Goal: Task Accomplishment & Management: Manage account settings

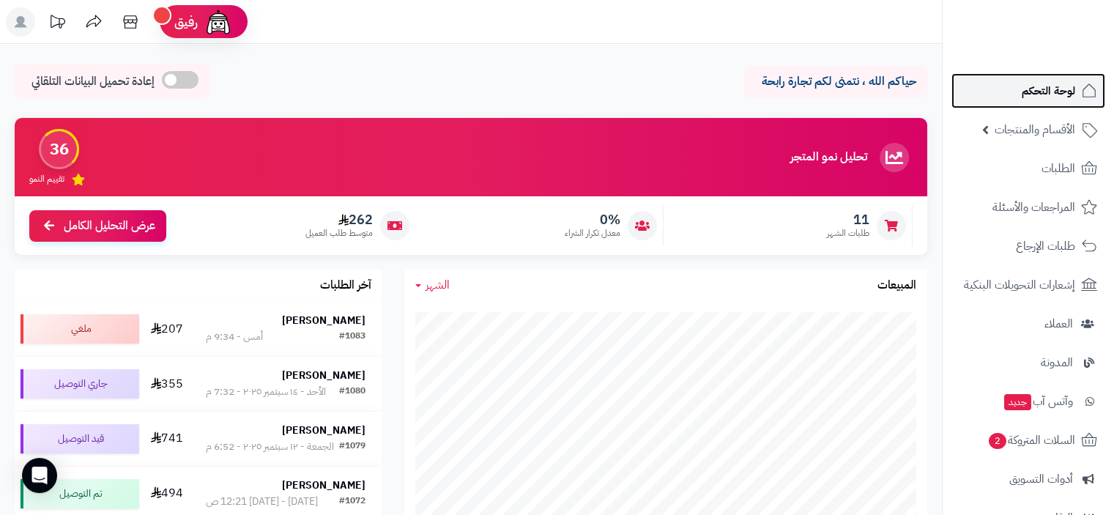
click at [1059, 92] on span "لوحة التحكم" at bounding box center [1048, 91] width 53 height 21
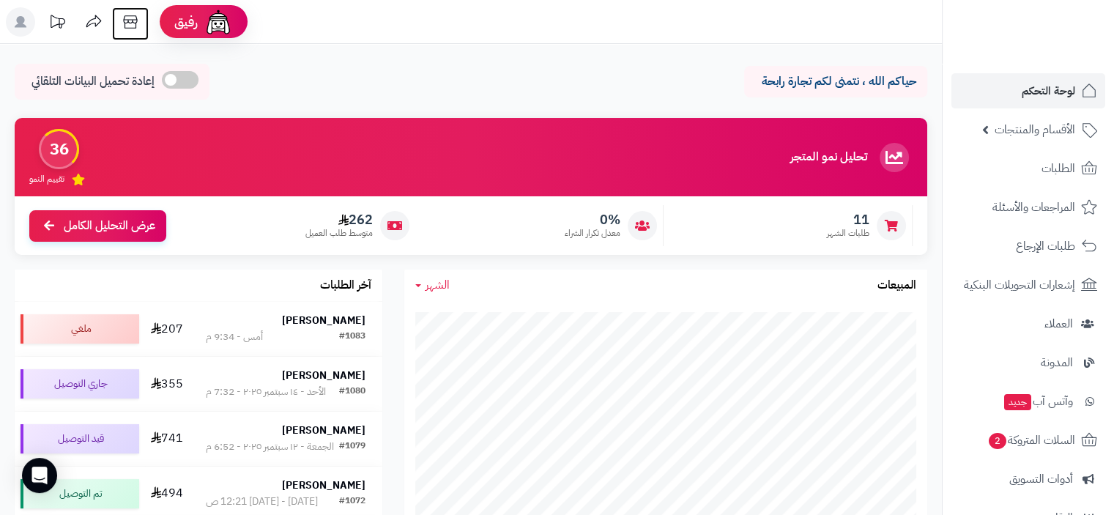
click at [128, 20] on icon at bounding box center [130, 21] width 14 height 13
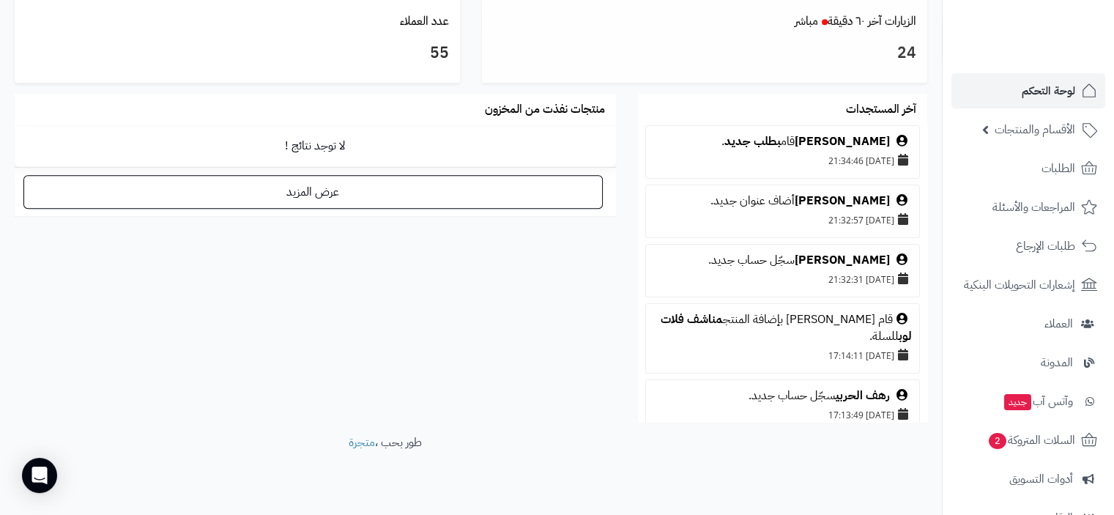
scroll to position [806, 0]
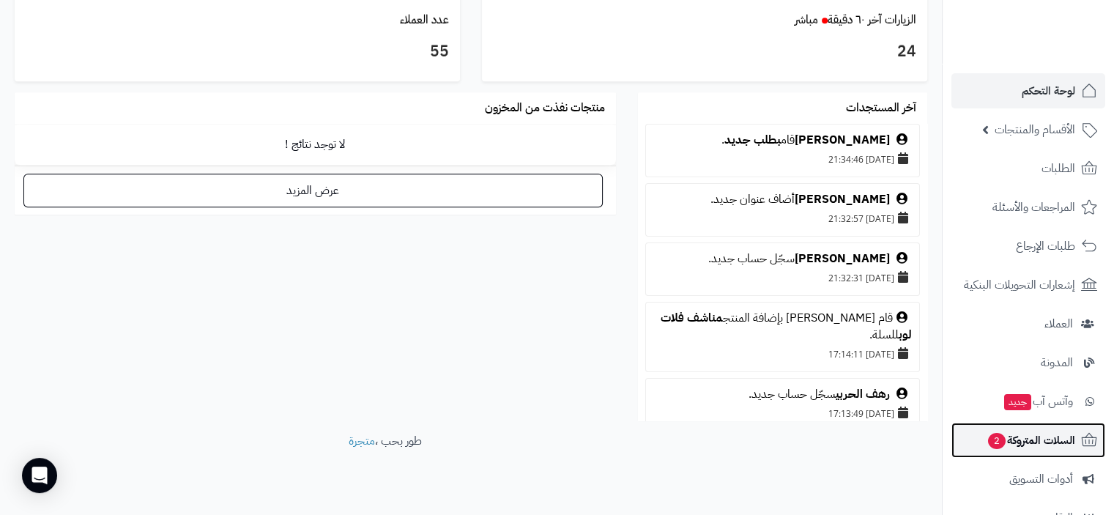
click at [1029, 436] on span "السلات المتروكة 2" at bounding box center [1031, 440] width 89 height 21
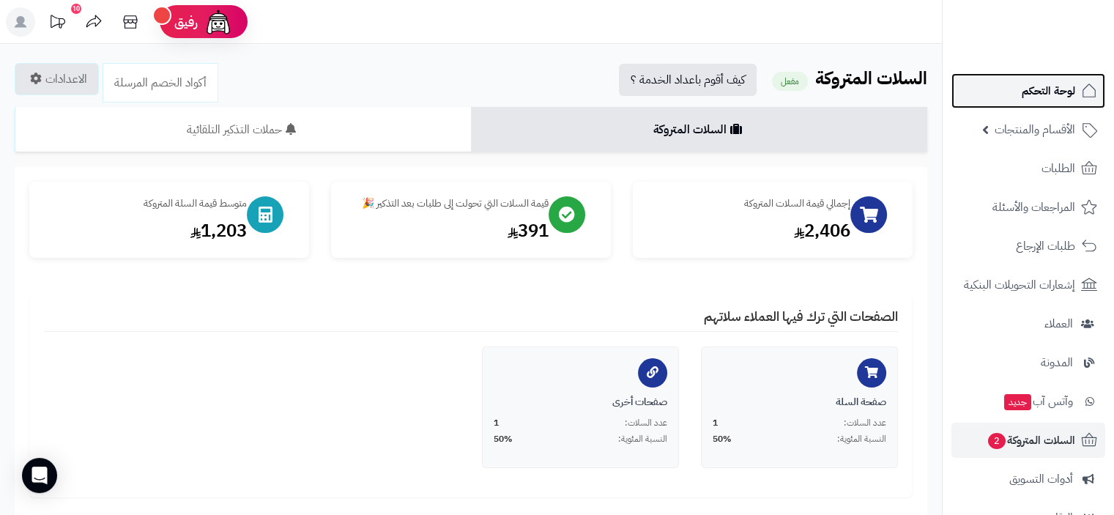
click at [1052, 85] on span "لوحة التحكم" at bounding box center [1048, 91] width 53 height 21
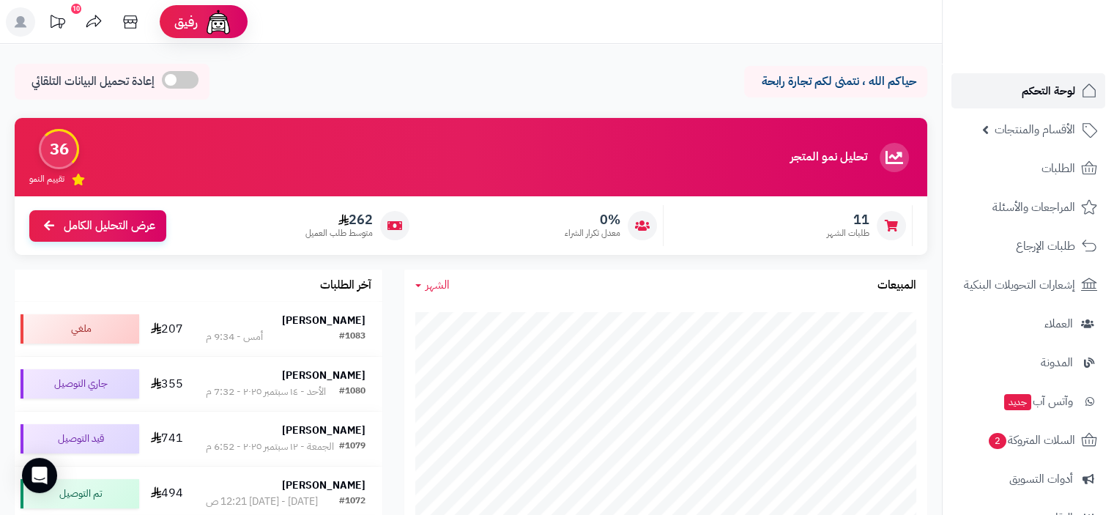
click at [1062, 90] on span "لوحة التحكم" at bounding box center [1048, 91] width 53 height 21
click at [1058, 84] on span "لوحة التحكم" at bounding box center [1048, 91] width 53 height 21
click at [1033, 87] on span "لوحة التحكم" at bounding box center [1048, 91] width 53 height 21
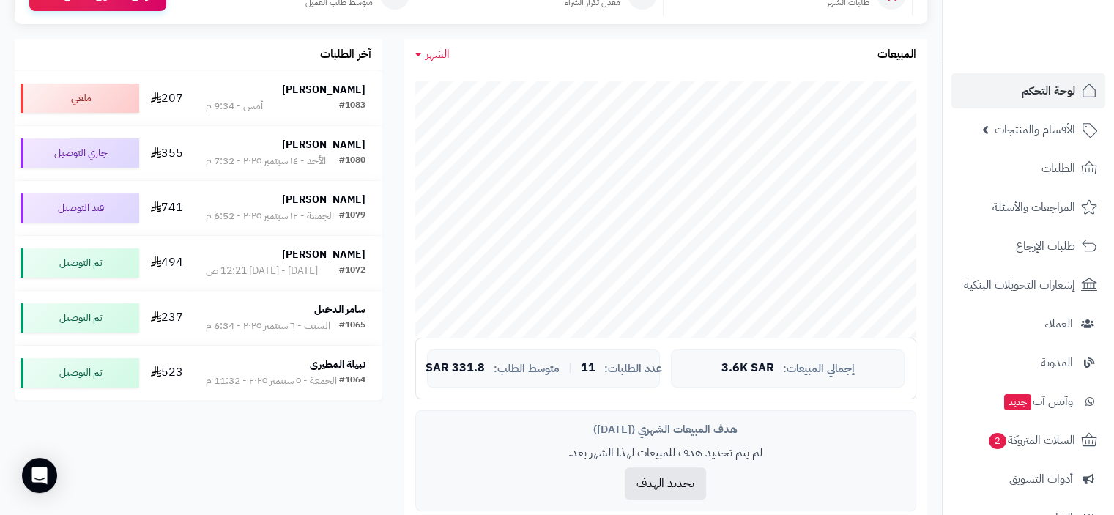
scroll to position [293, 0]
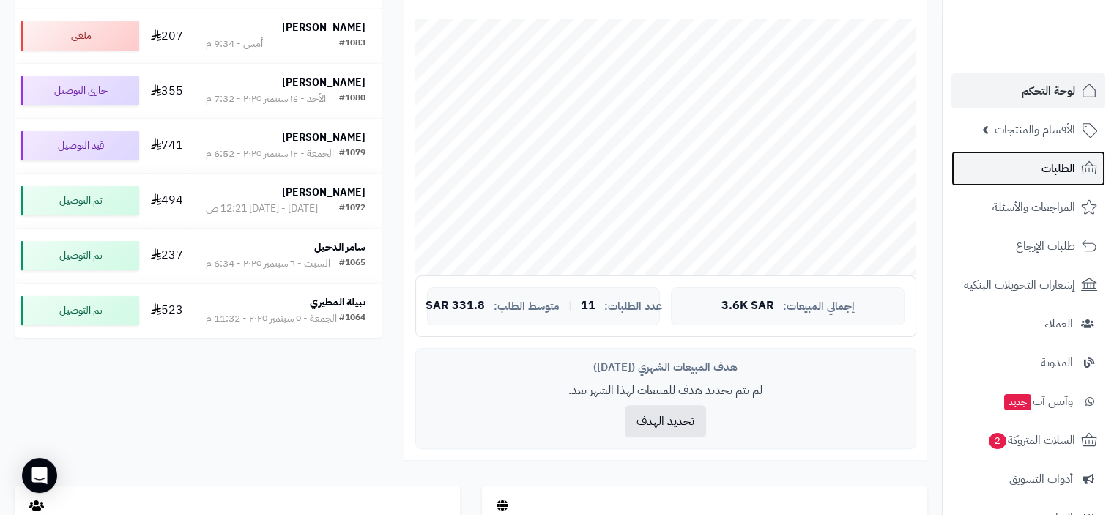
click at [1048, 160] on span "الطلبات" at bounding box center [1059, 168] width 34 height 21
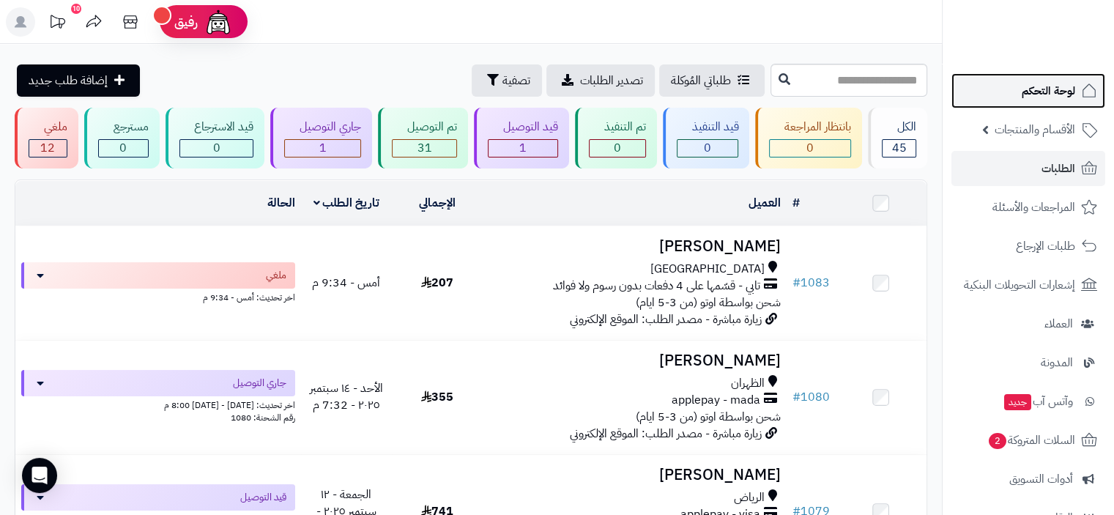
click at [1047, 88] on span "لوحة التحكم" at bounding box center [1048, 91] width 53 height 21
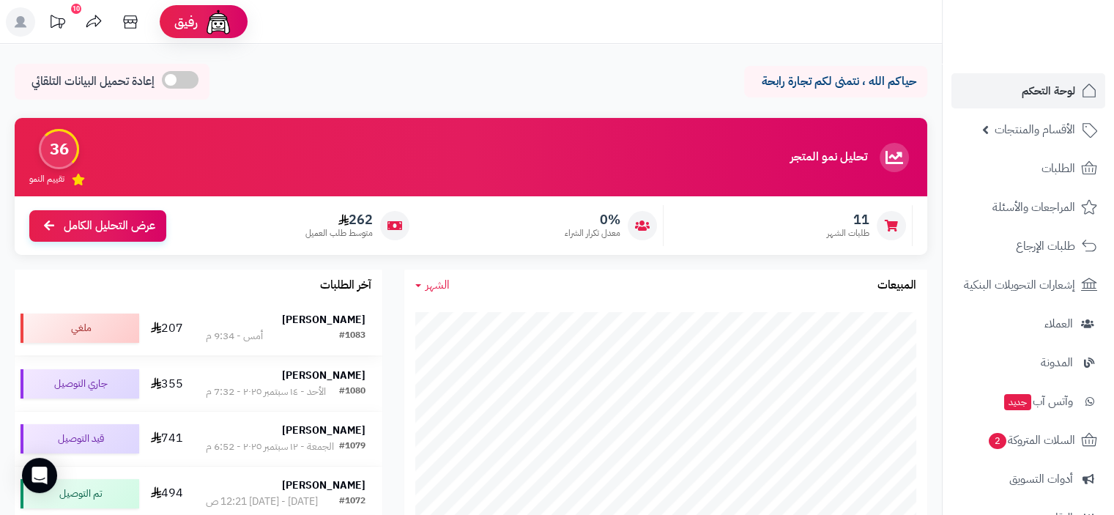
click at [326, 333] on div "#1083 أمس - 9:34 م" at bounding box center [285, 336] width 159 height 15
click at [1079, 165] on link "الطلبات" at bounding box center [1029, 168] width 154 height 35
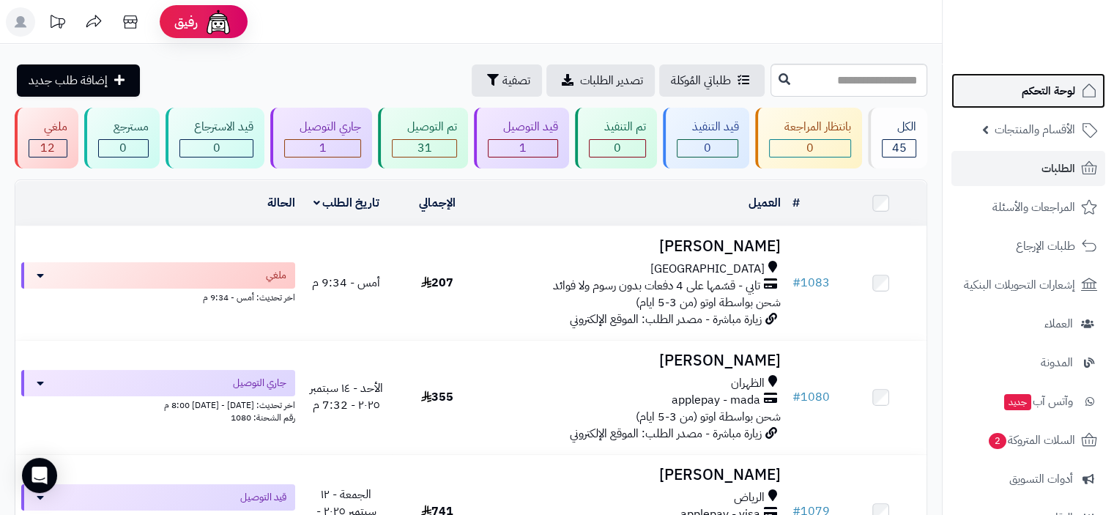
click at [1033, 91] on span "لوحة التحكم" at bounding box center [1048, 91] width 53 height 21
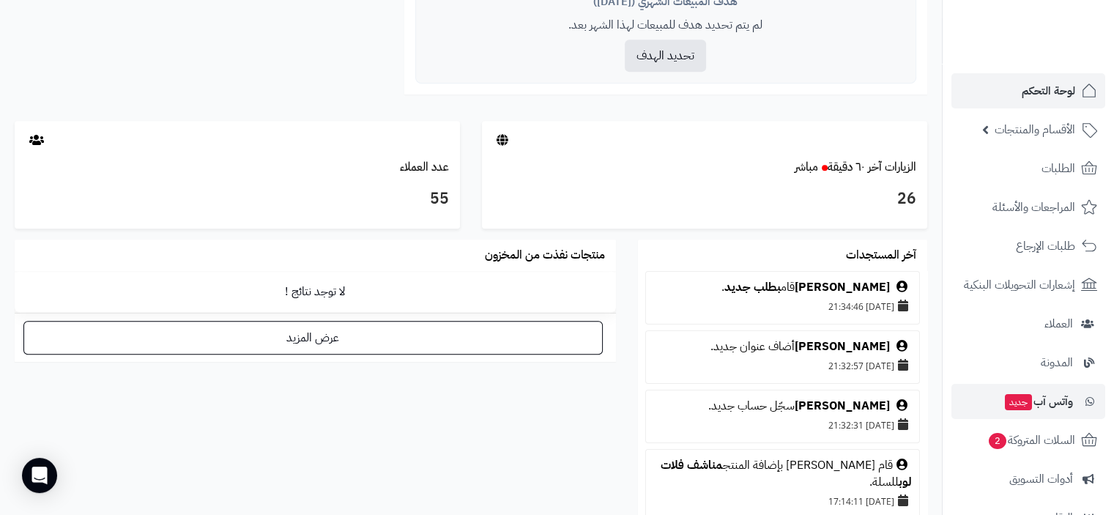
scroll to position [659, 0]
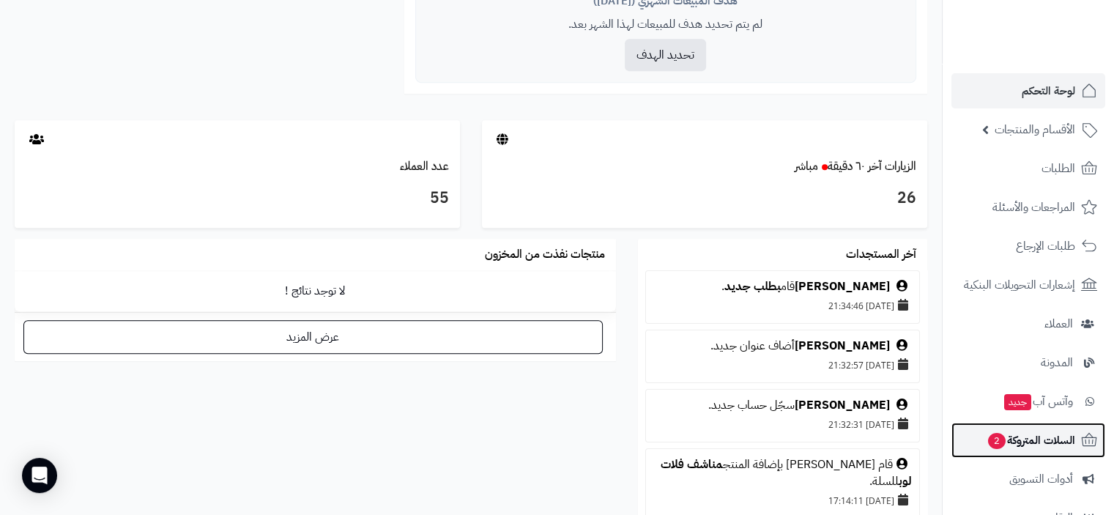
click at [1059, 442] on span "السلات المتروكة 2" at bounding box center [1031, 440] width 89 height 21
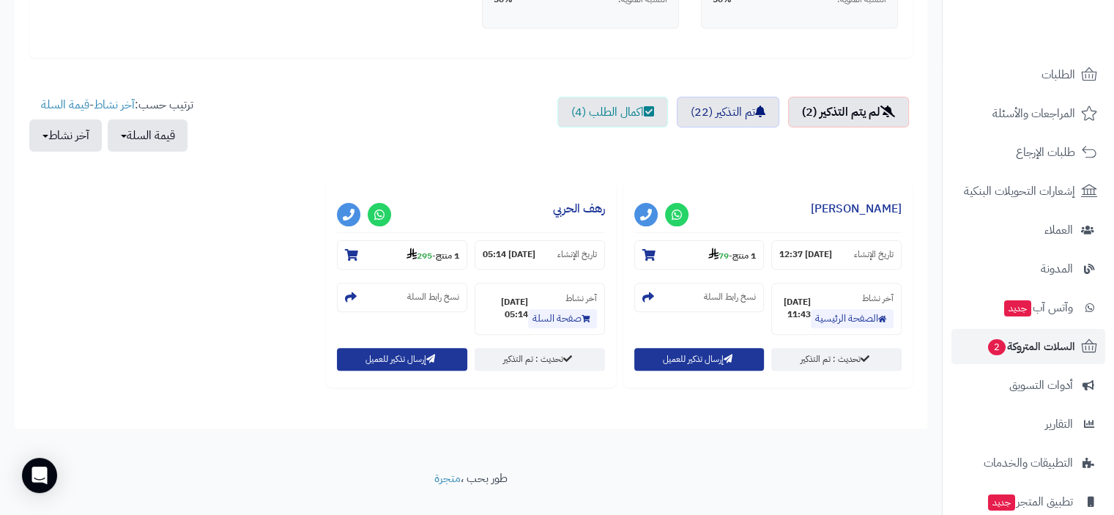
scroll to position [193, 0]
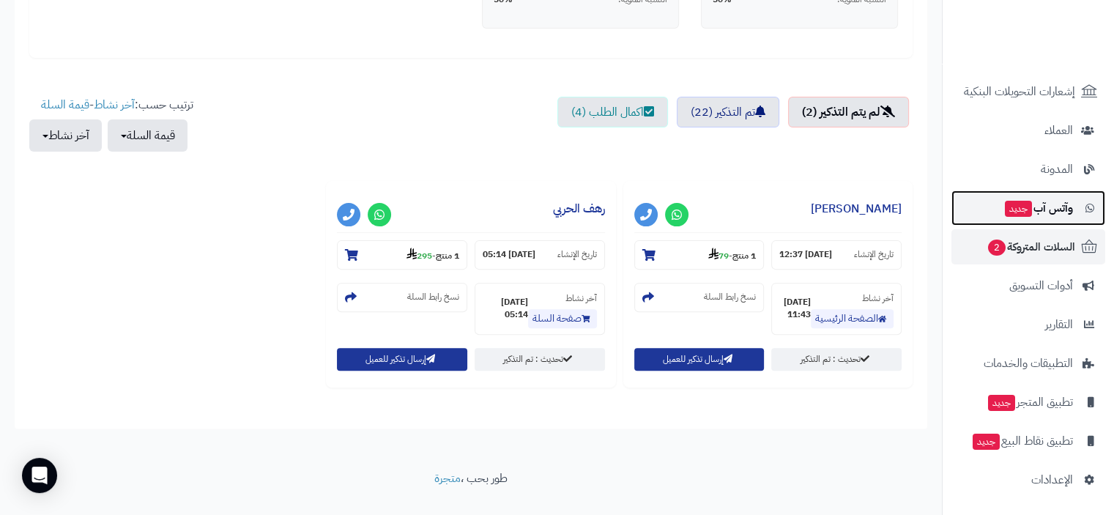
click at [1051, 205] on span "وآتس آب جديد" at bounding box center [1039, 208] width 70 height 21
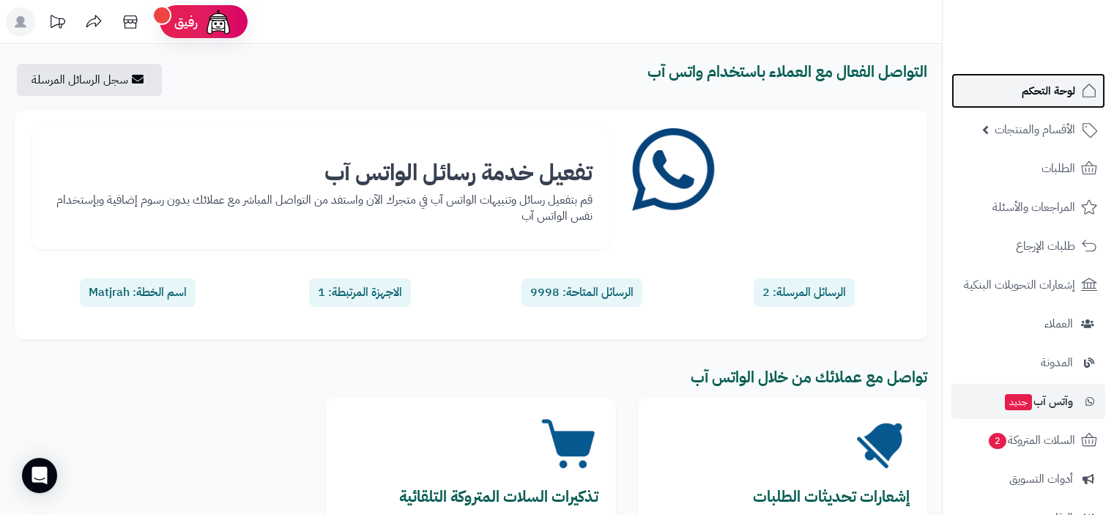
click at [1061, 93] on span "لوحة التحكم" at bounding box center [1048, 91] width 53 height 21
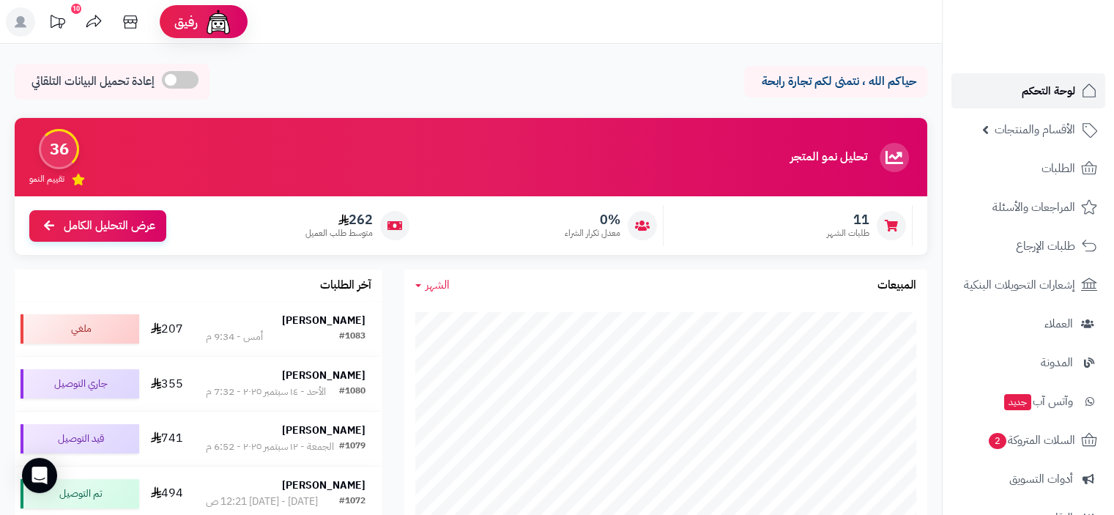
click at [1059, 93] on span "لوحة التحكم" at bounding box center [1048, 91] width 53 height 21
click at [1058, 87] on span "لوحة التحكم" at bounding box center [1048, 91] width 53 height 21
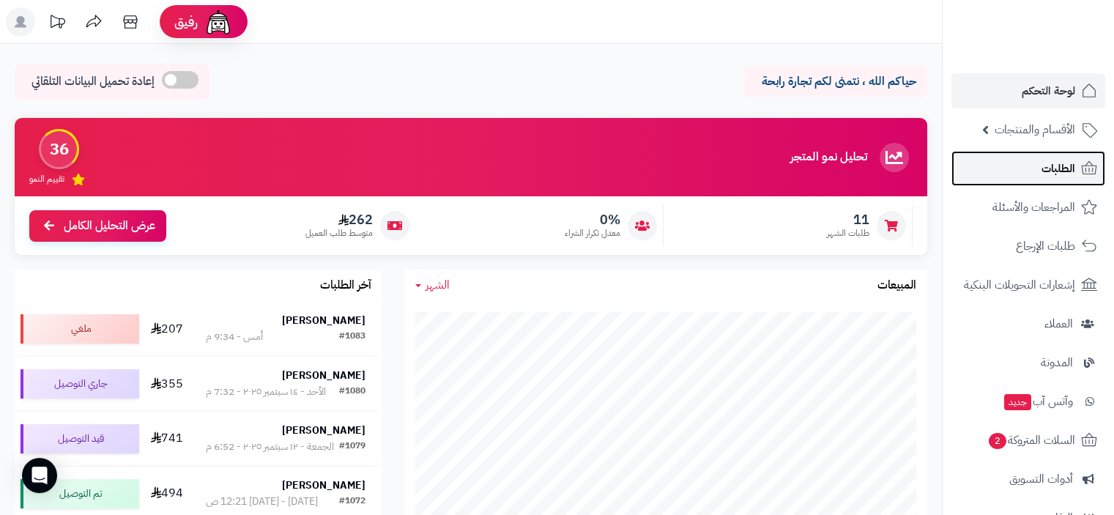
click at [1061, 169] on span "الطلبات" at bounding box center [1059, 168] width 34 height 21
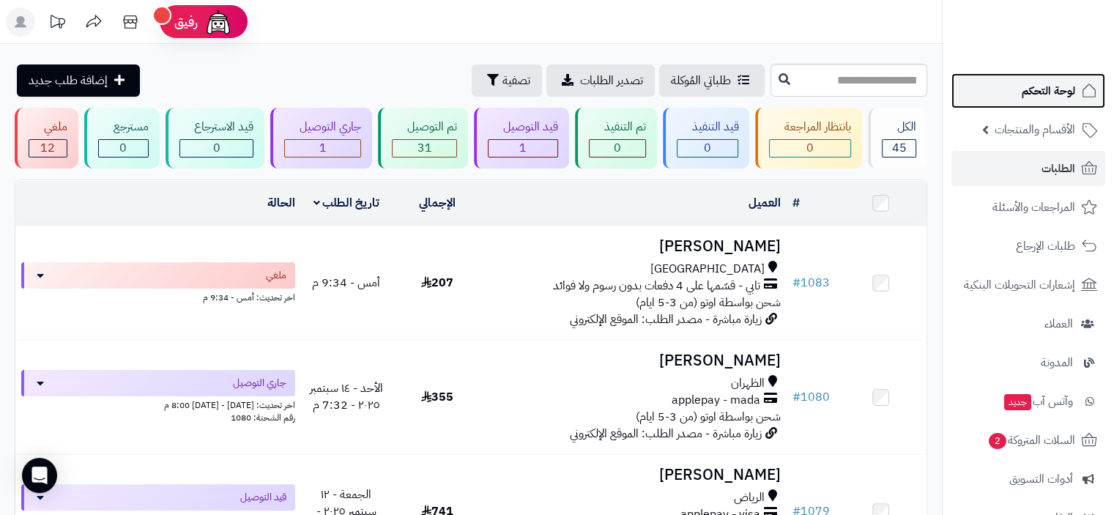
click at [1062, 93] on span "لوحة التحكم" at bounding box center [1048, 91] width 53 height 21
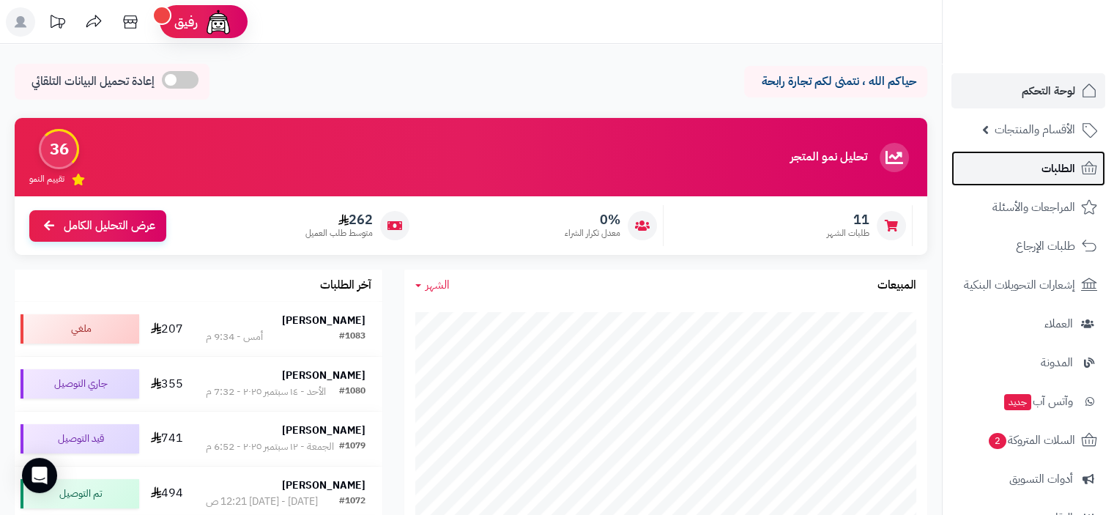
click at [1056, 166] on span "الطلبات" at bounding box center [1059, 168] width 34 height 21
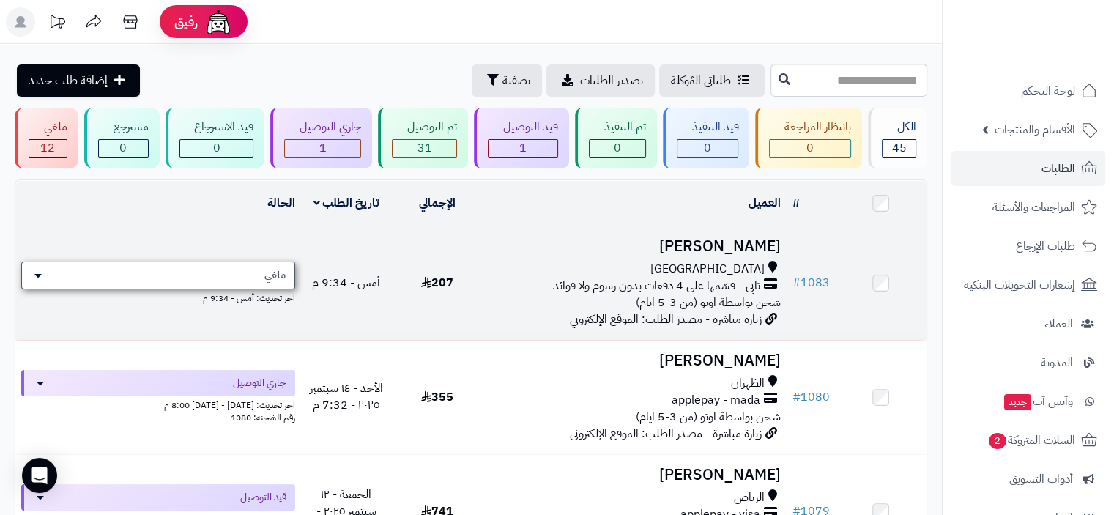
click at [237, 278] on div "ملغي" at bounding box center [158, 276] width 274 height 28
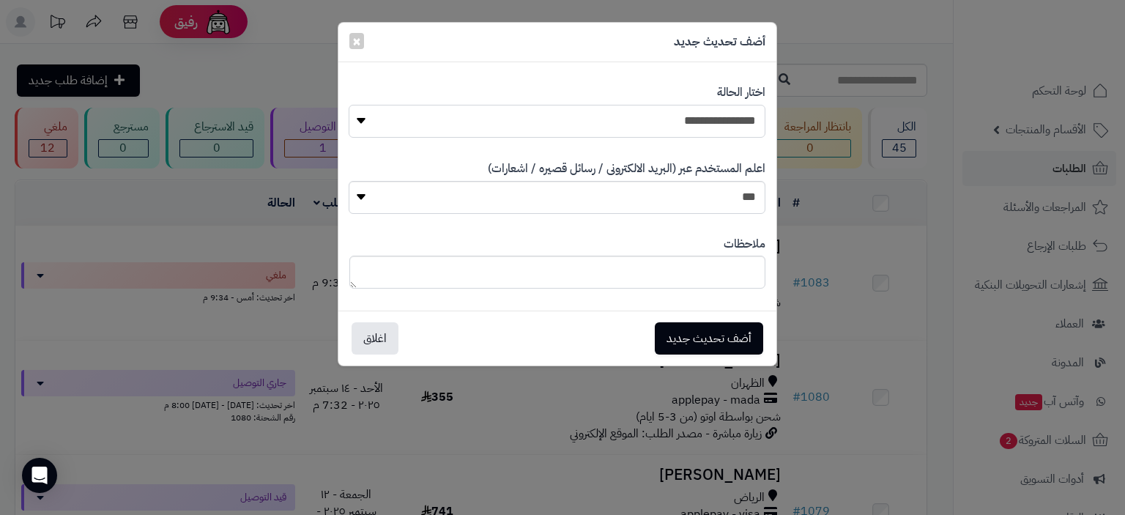
click at [664, 121] on select "**********" at bounding box center [557, 121] width 416 height 33
click at [874, 245] on div "**********" at bounding box center [562, 257] width 1125 height 515
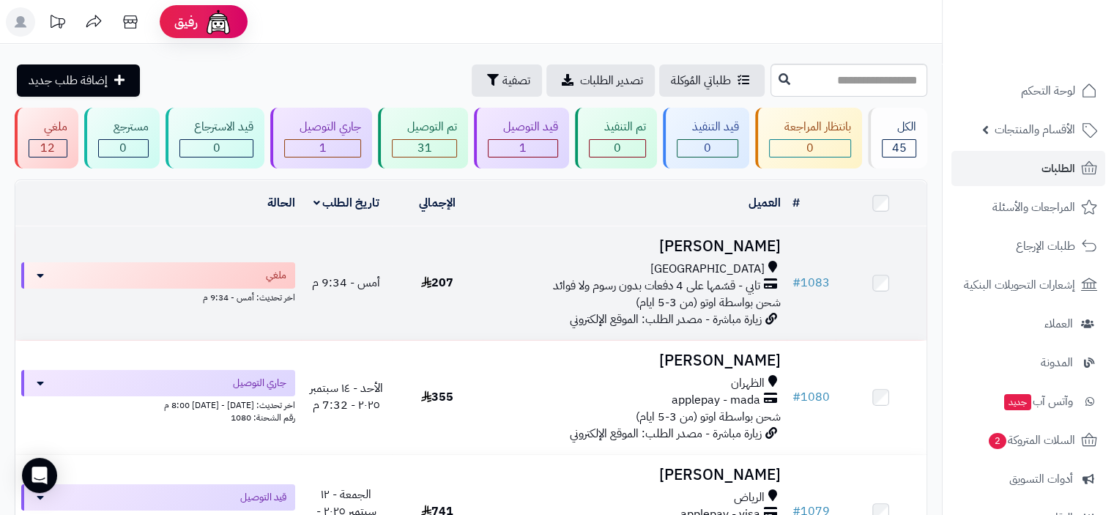
click at [719, 294] on span "شحن بواسطة اوتو (من 3-5 ايام)" at bounding box center [708, 303] width 145 height 18
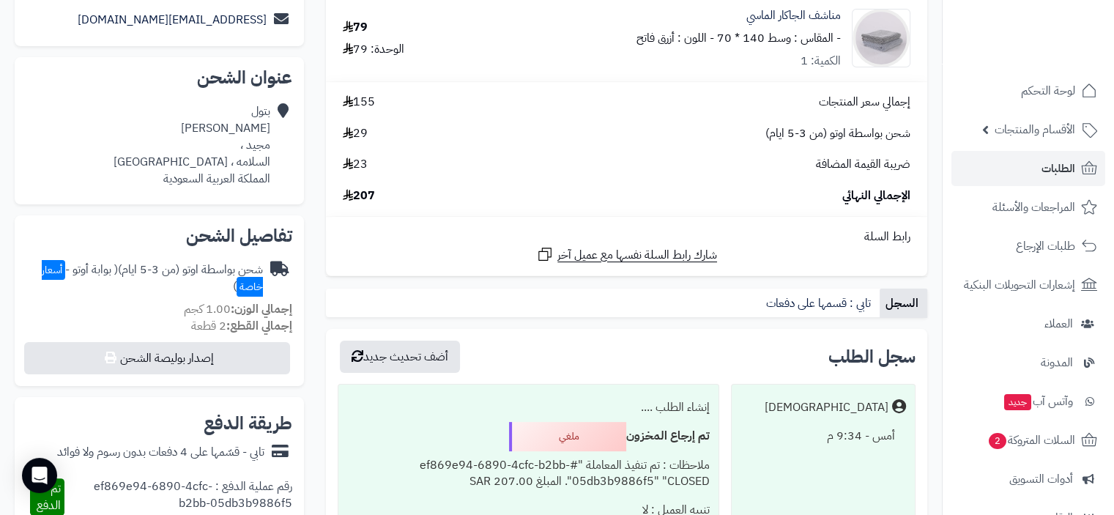
scroll to position [293, 0]
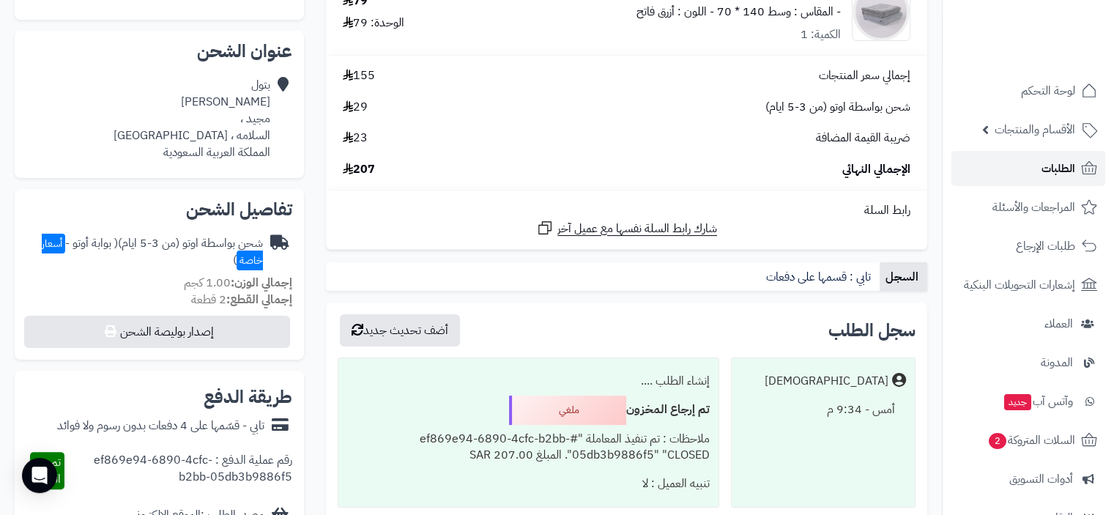
click at [1056, 169] on span "الطلبات" at bounding box center [1059, 168] width 34 height 21
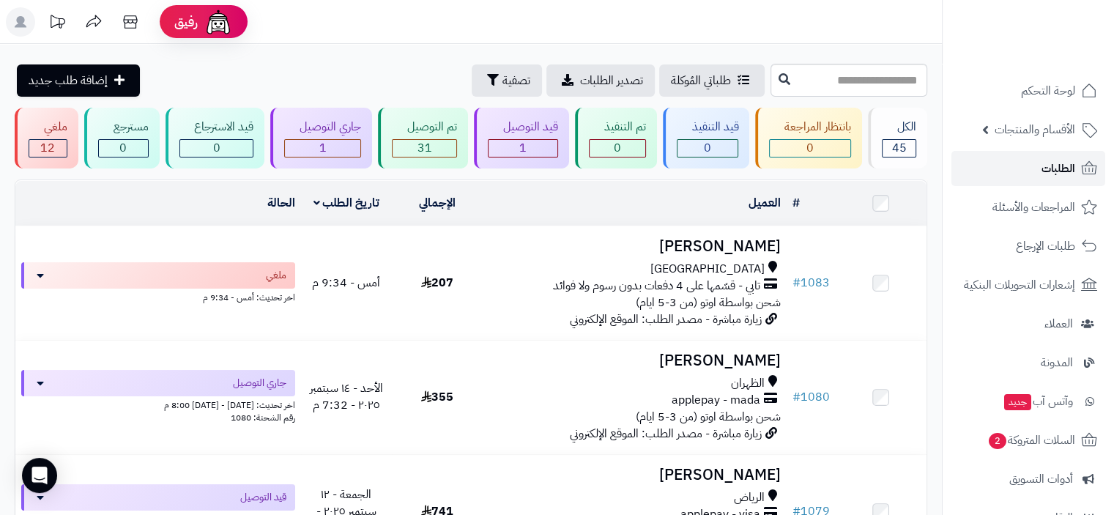
click at [1058, 166] on span "الطلبات" at bounding box center [1059, 168] width 34 height 21
click at [1029, 97] on span "لوحة التحكم" at bounding box center [1048, 91] width 53 height 21
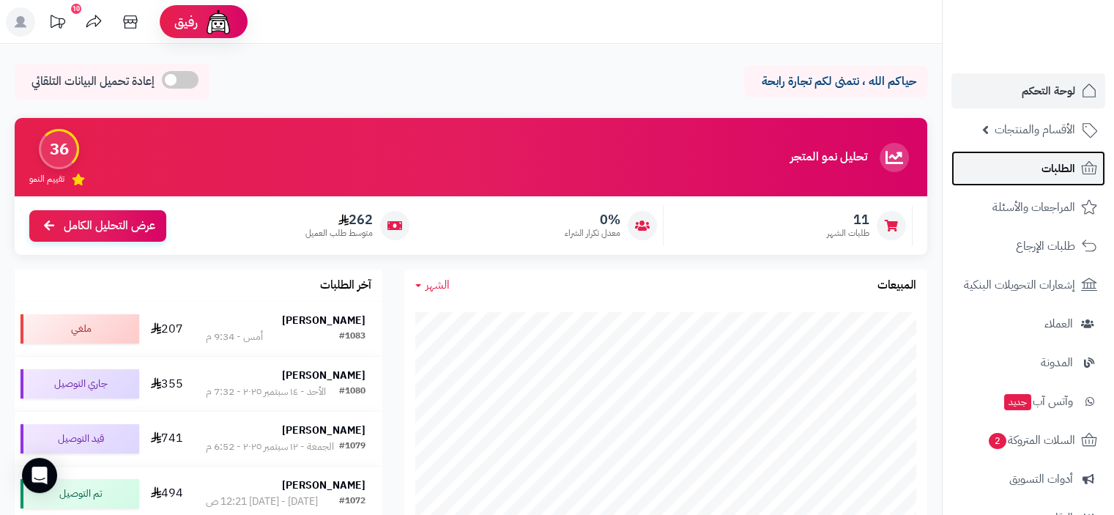
click at [1059, 170] on span "الطلبات" at bounding box center [1059, 168] width 34 height 21
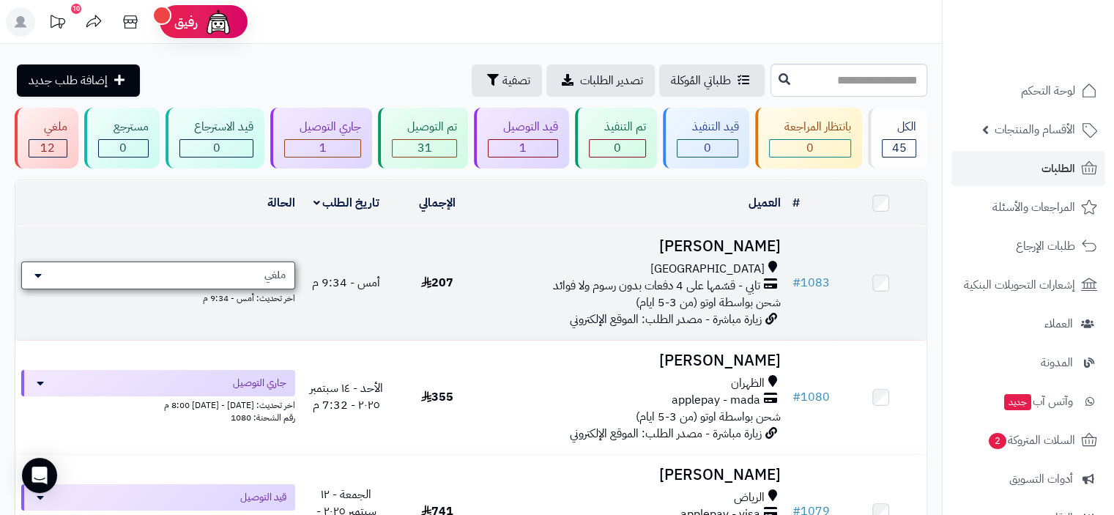
click at [188, 271] on div "ملغي" at bounding box center [158, 276] width 274 height 28
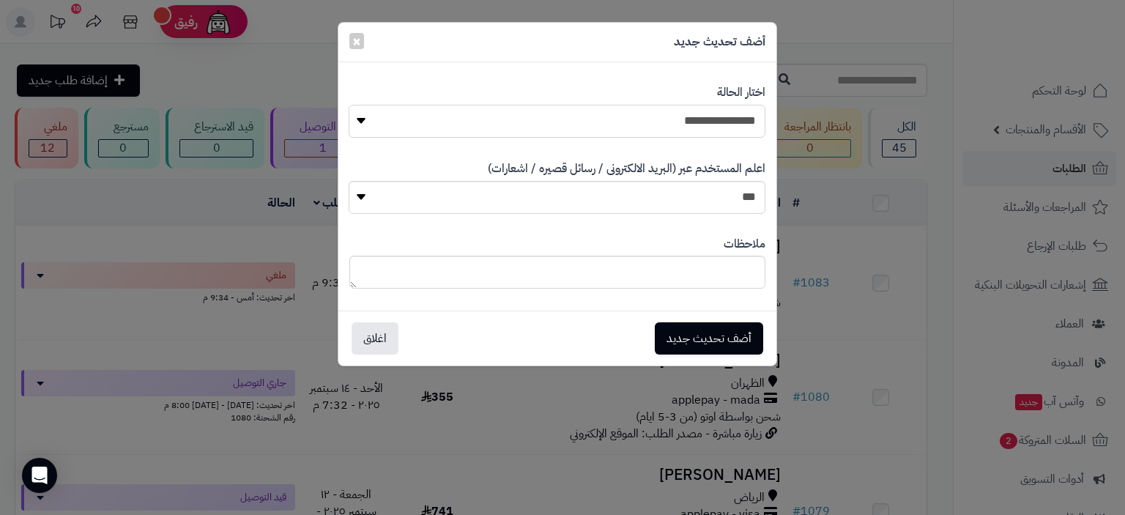
click at [664, 114] on select "**********" at bounding box center [557, 121] width 416 height 33
select select "*"
click at [349, 105] on select "**********" at bounding box center [557, 121] width 416 height 33
click at [715, 338] on button "أضف تحديث جديد" at bounding box center [709, 338] width 108 height 32
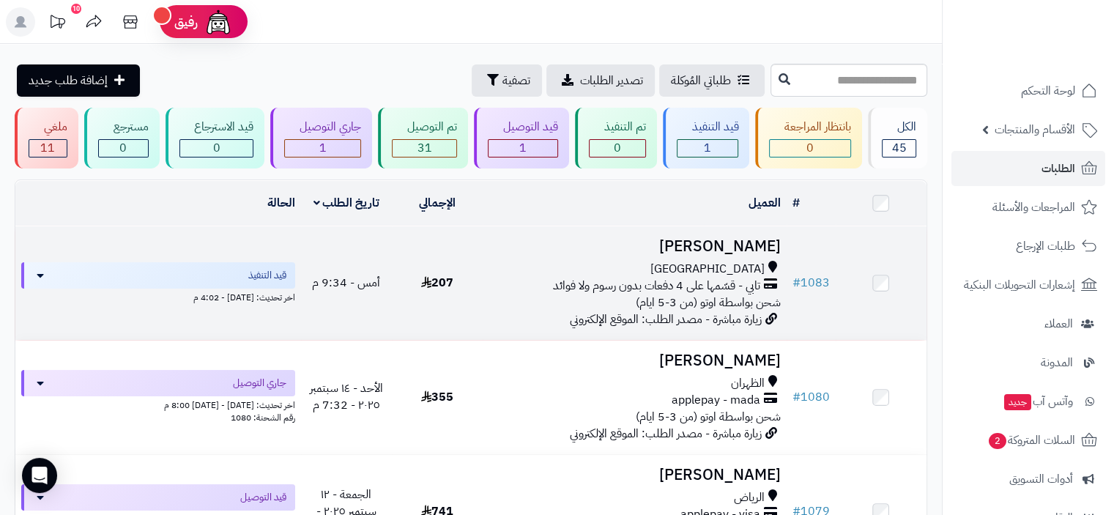
click at [552, 290] on div "تابي - قسّمها على 4 دفعات بدون رسوم ولا فوائد" at bounding box center [635, 286] width 292 height 17
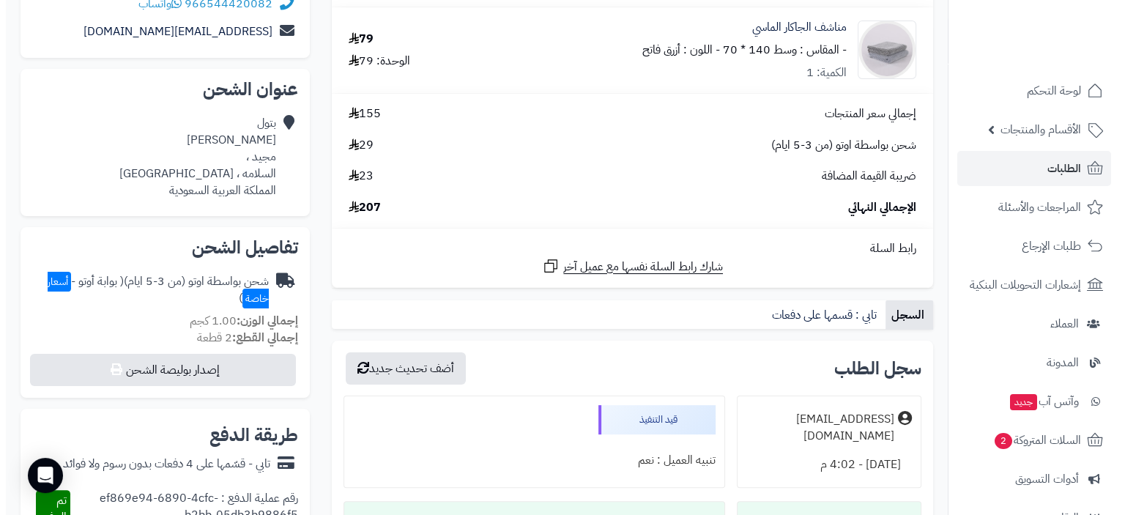
scroll to position [366, 0]
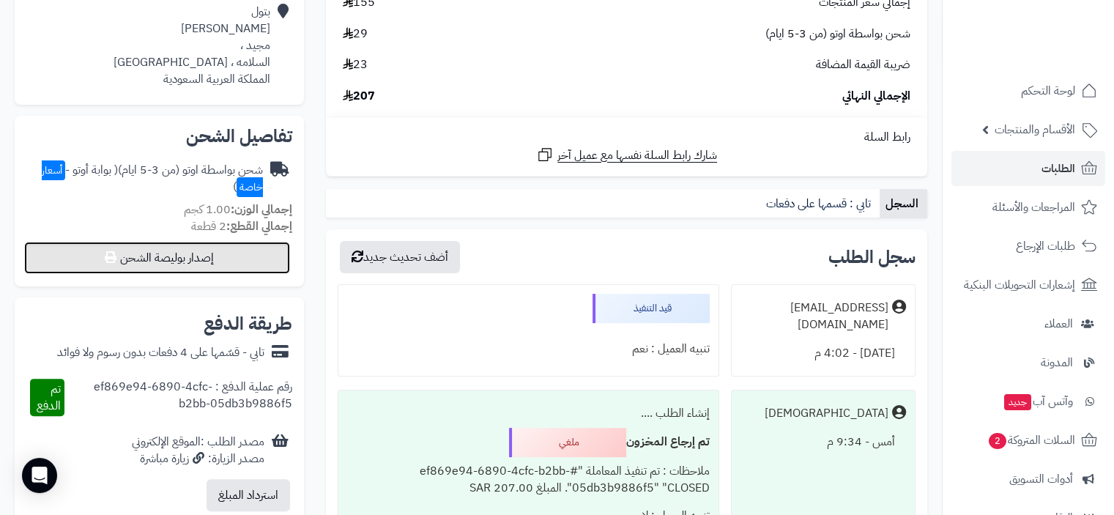
click at [193, 252] on button "إصدار بوليصة الشحن" at bounding box center [157, 258] width 266 height 32
select select "***"
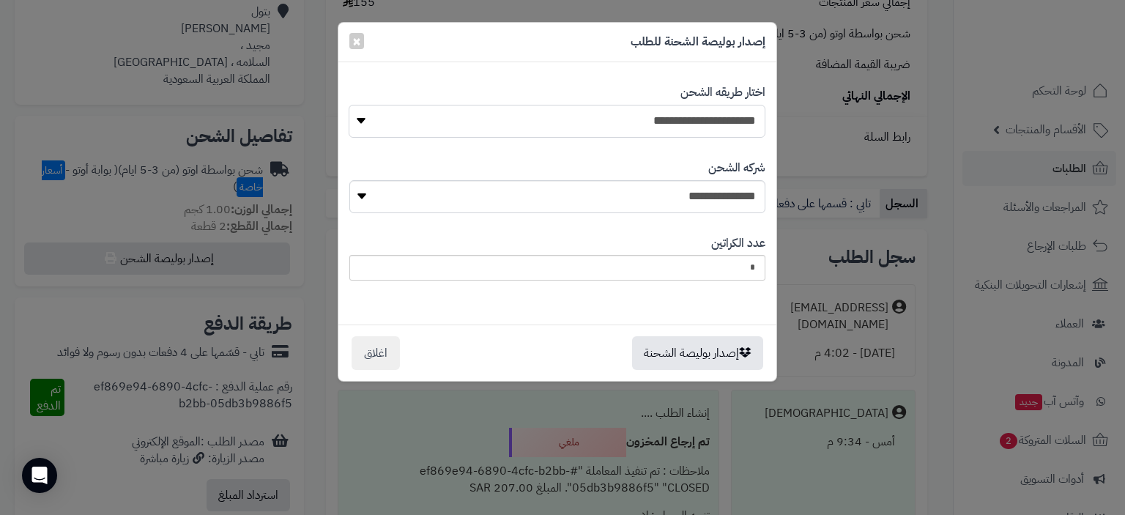
click at [651, 125] on select "**********" at bounding box center [557, 121] width 416 height 33
click at [710, 201] on select "**********" at bounding box center [557, 196] width 416 height 33
select select "****"
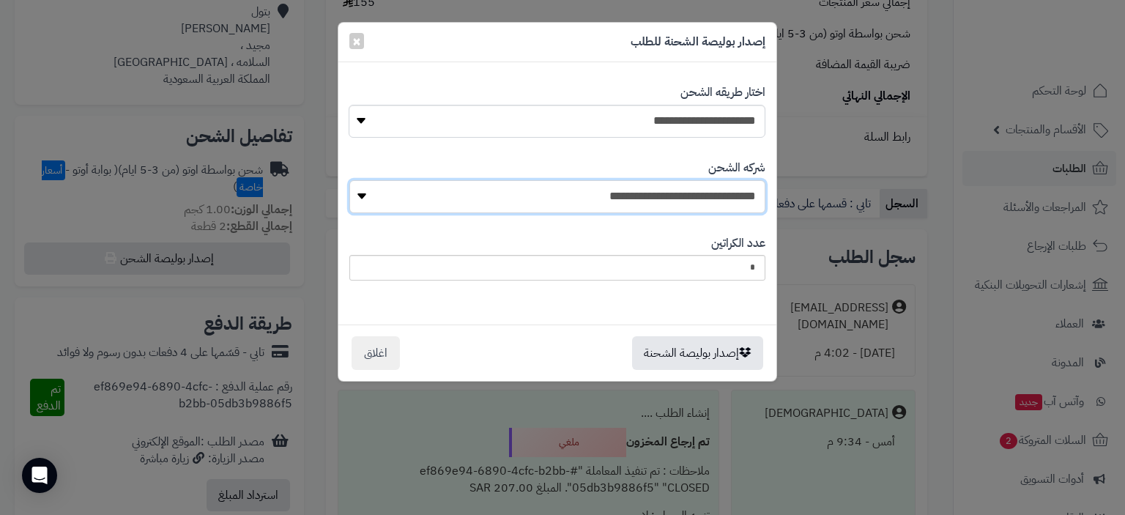
click at [354, 180] on select "**********" at bounding box center [557, 196] width 416 height 33
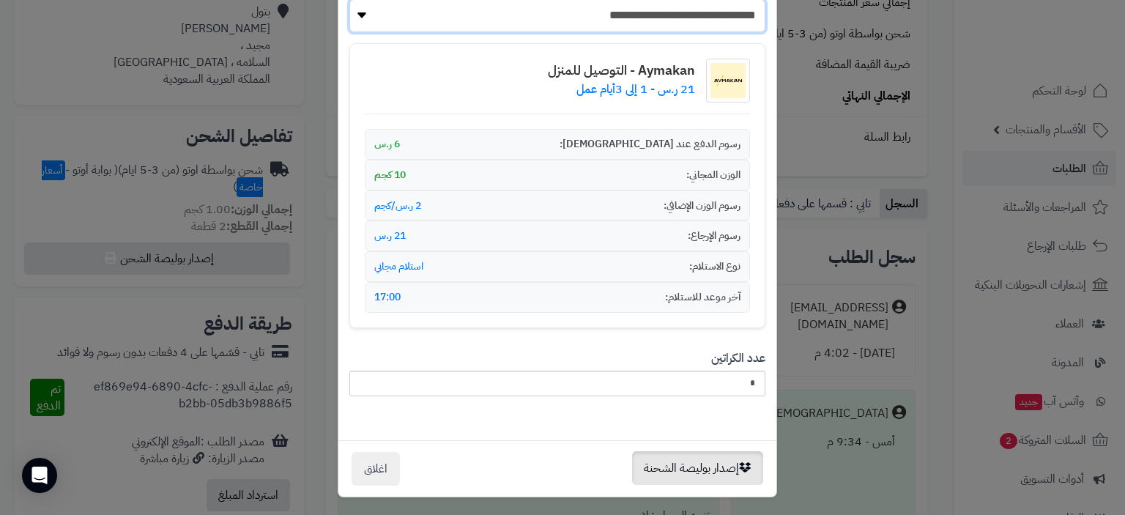
scroll to position [182, 0]
click at [713, 472] on button "إصدار بوليصة الشحنة" at bounding box center [697, 468] width 131 height 34
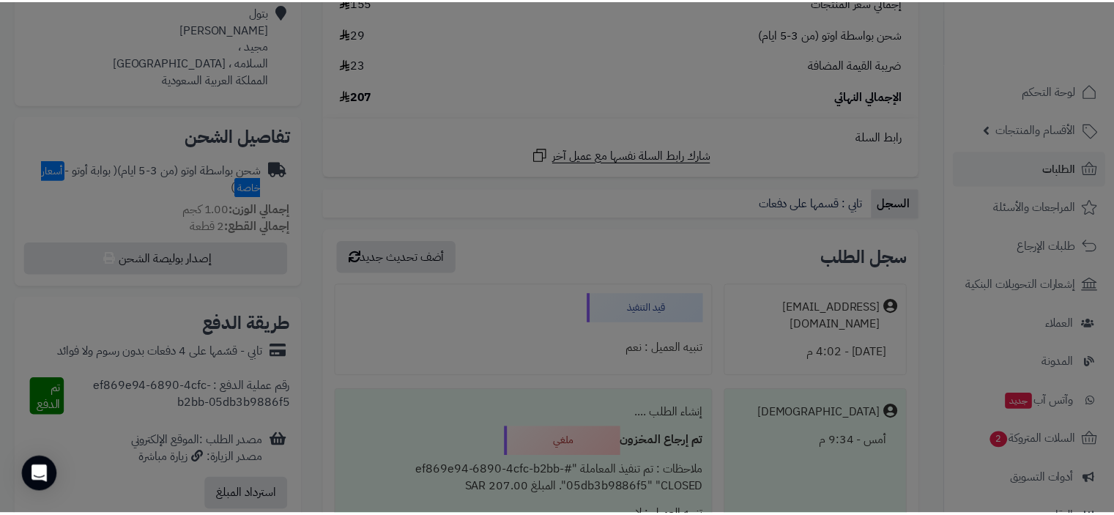
scroll to position [229, 0]
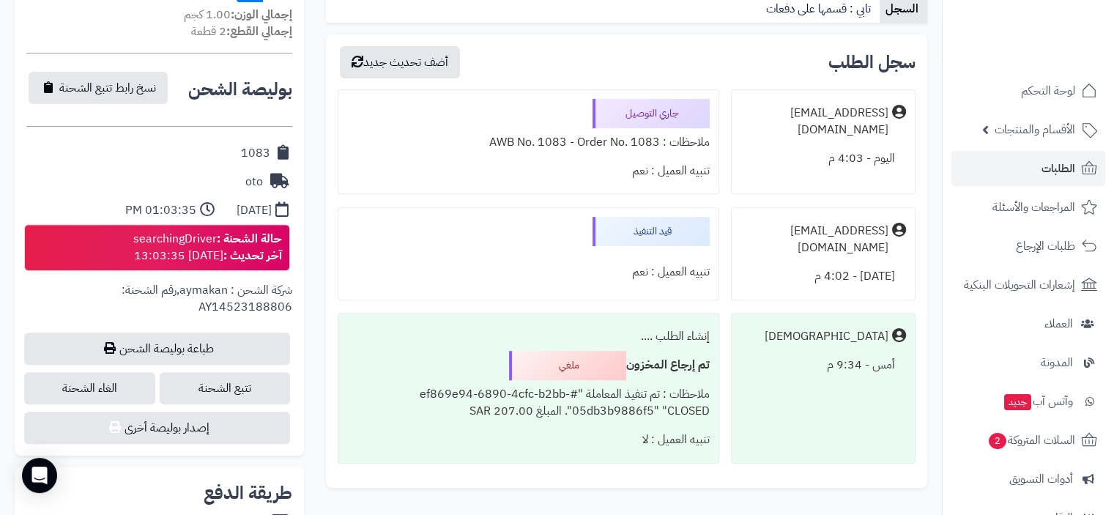
scroll to position [586, 0]
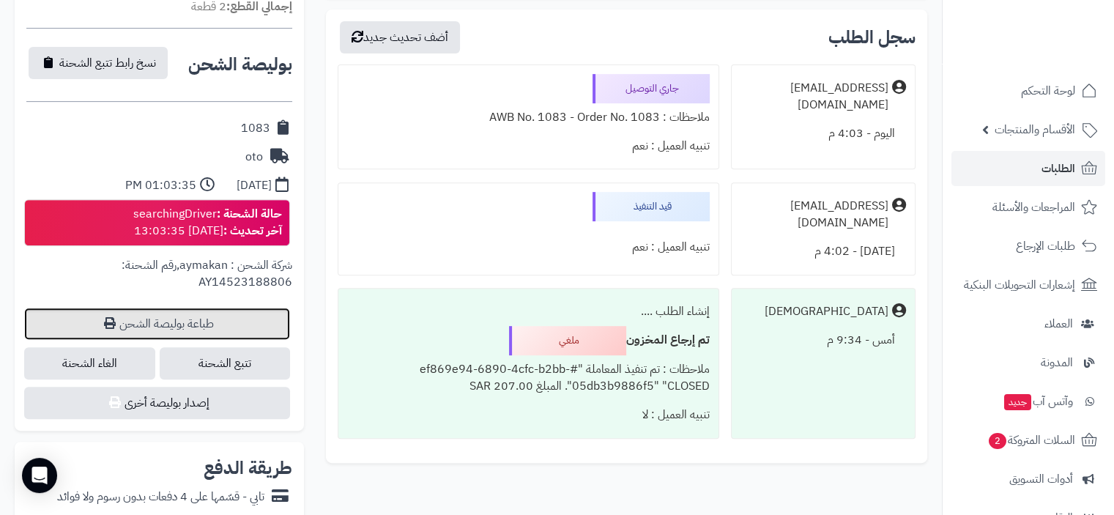
click at [198, 322] on link "طباعة بوليصة الشحن" at bounding box center [157, 324] width 266 height 32
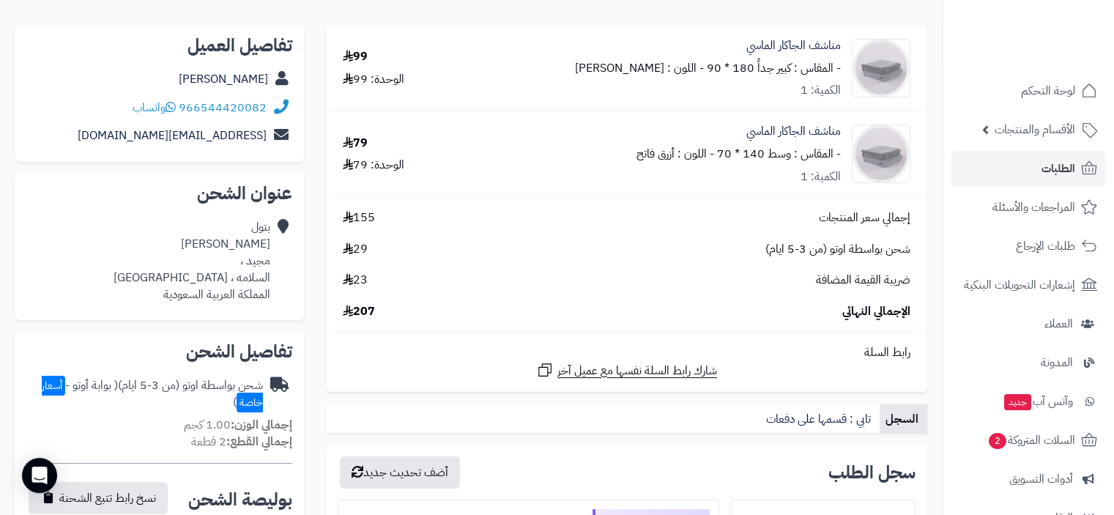
scroll to position [0, 0]
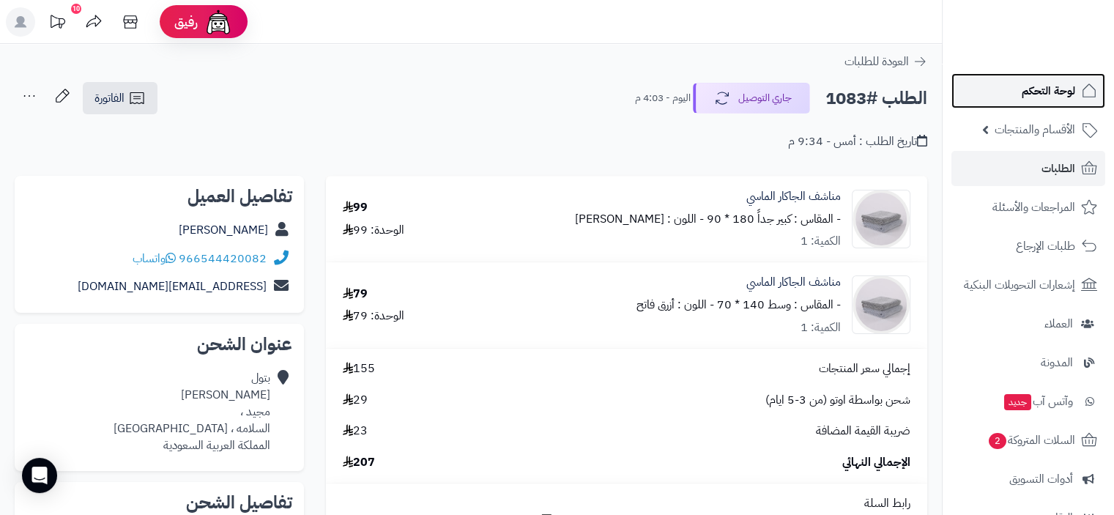
click at [1052, 90] on span "لوحة التحكم" at bounding box center [1048, 91] width 53 height 21
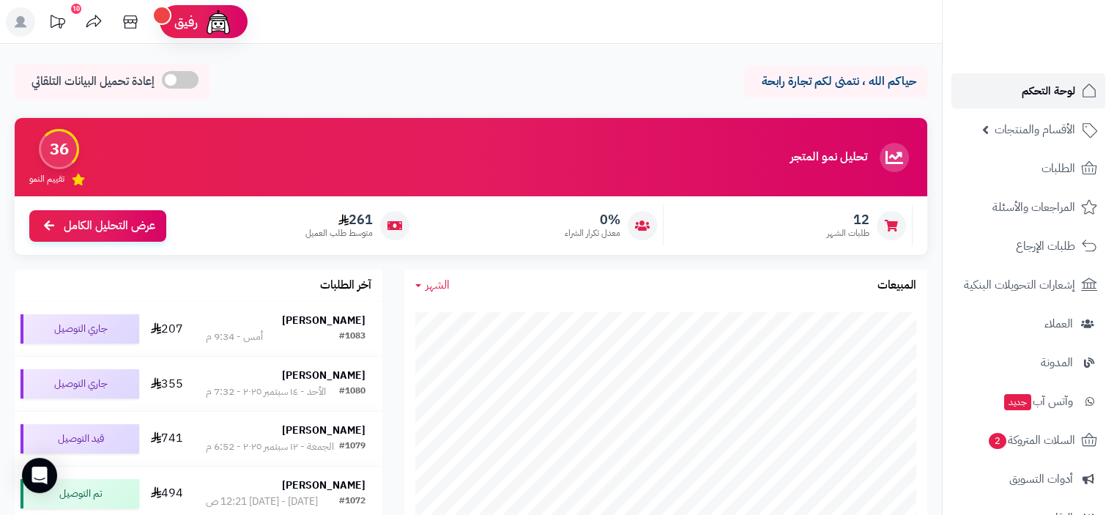
click at [1040, 90] on span "لوحة التحكم" at bounding box center [1048, 91] width 53 height 21
click at [309, 333] on div "#1083 أمس - 9:34 م" at bounding box center [285, 336] width 159 height 15
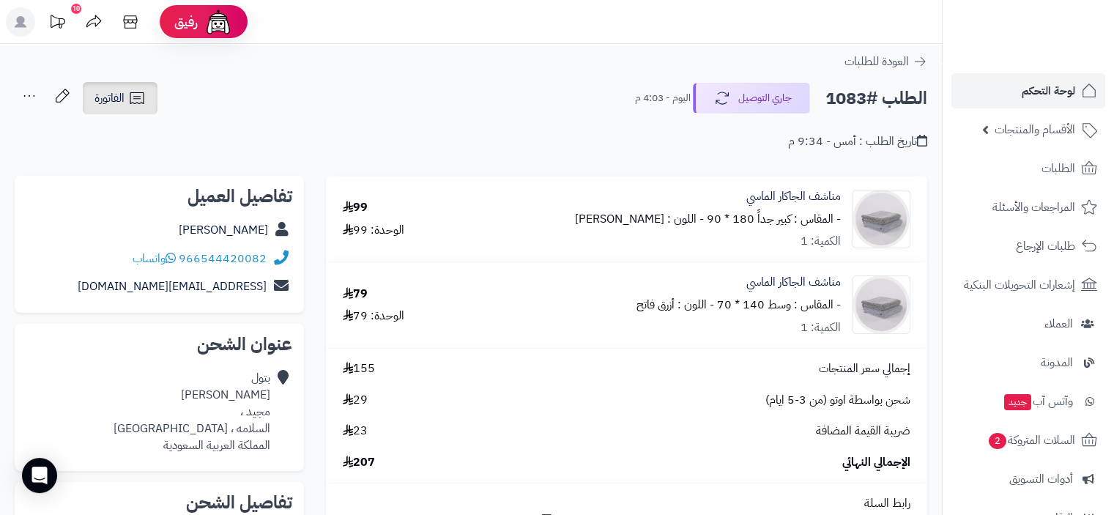
click at [127, 103] on link "الفاتورة" at bounding box center [120, 98] width 75 height 32
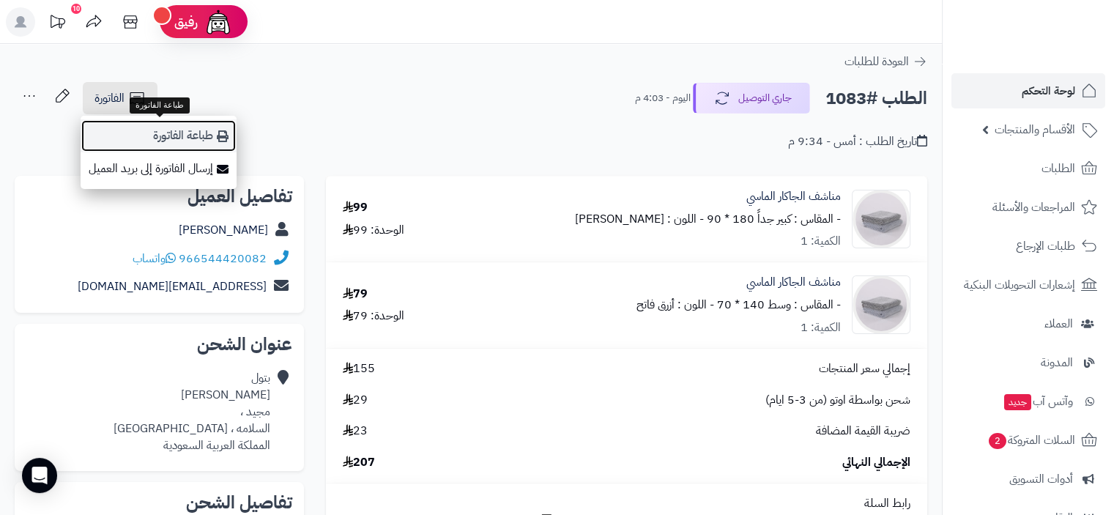
click at [182, 138] on link "طباعة الفاتورة" at bounding box center [159, 135] width 156 height 33
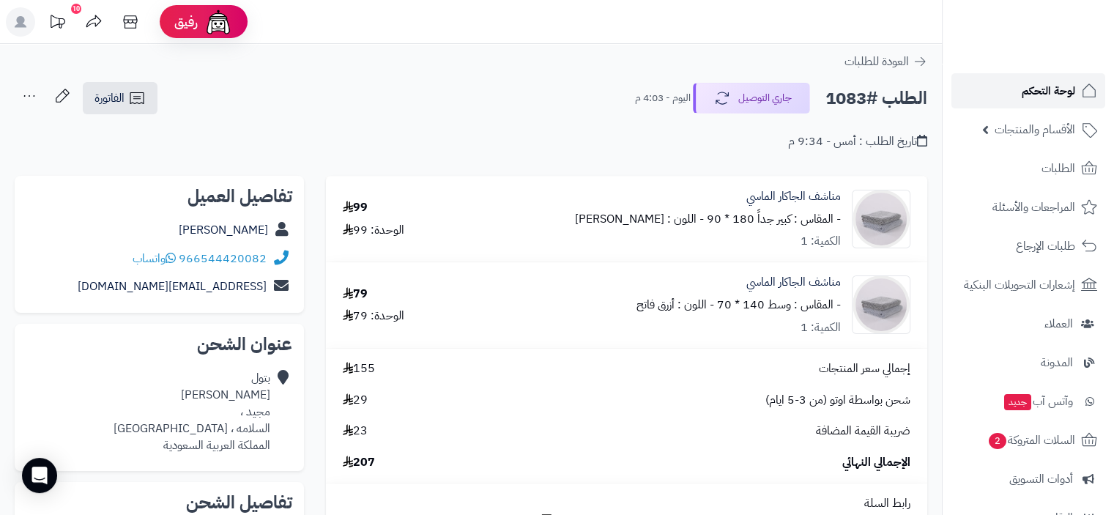
click at [1048, 91] on span "لوحة التحكم" at bounding box center [1048, 91] width 53 height 21
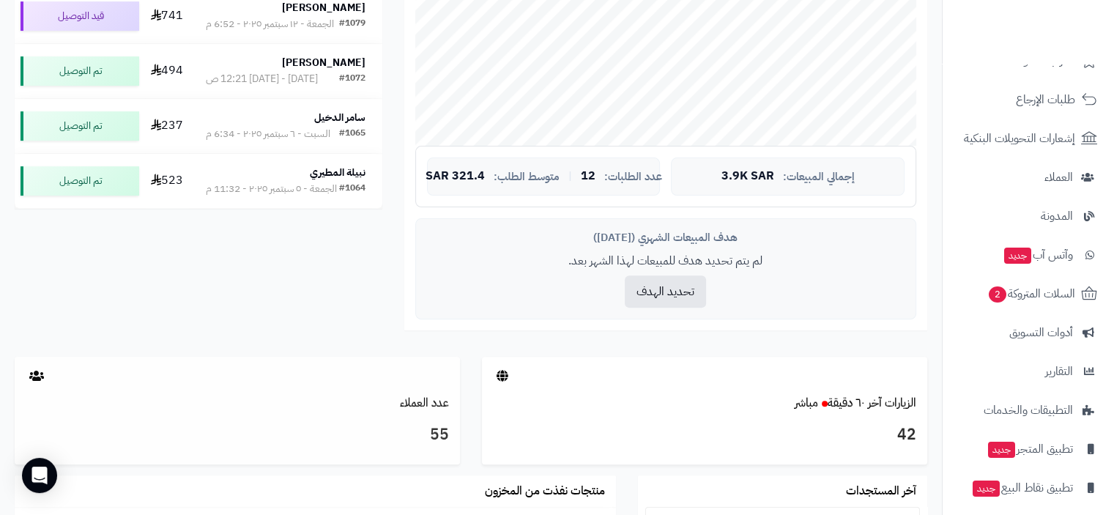
scroll to position [513, 0]
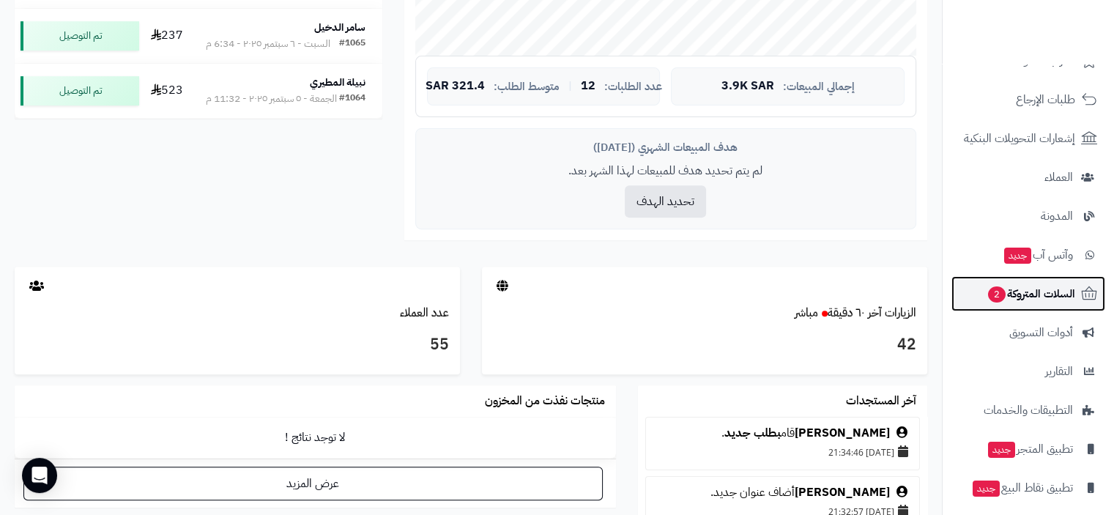
click at [1048, 297] on span "السلات المتروكة 2" at bounding box center [1031, 294] width 89 height 21
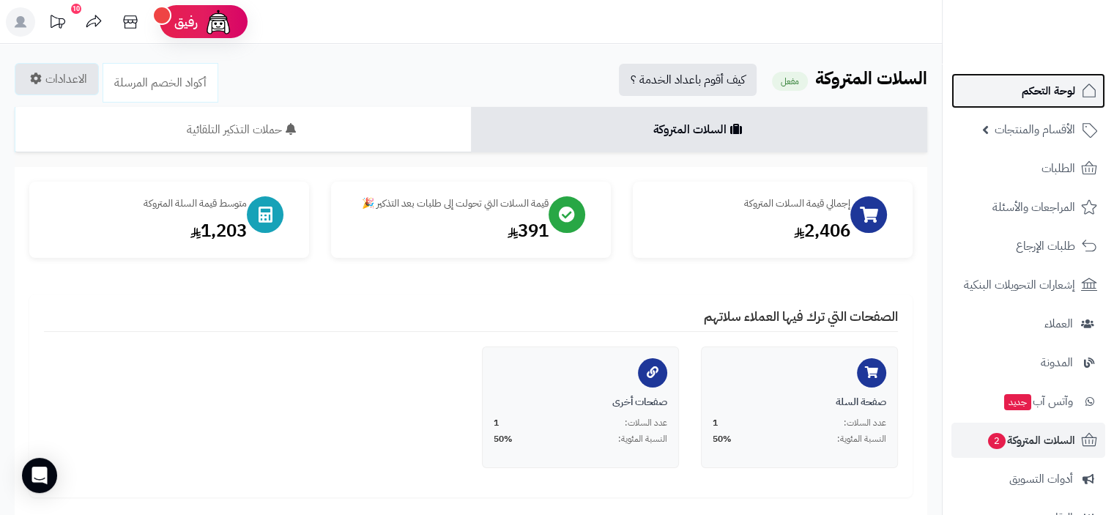
click at [1041, 92] on span "لوحة التحكم" at bounding box center [1048, 91] width 53 height 21
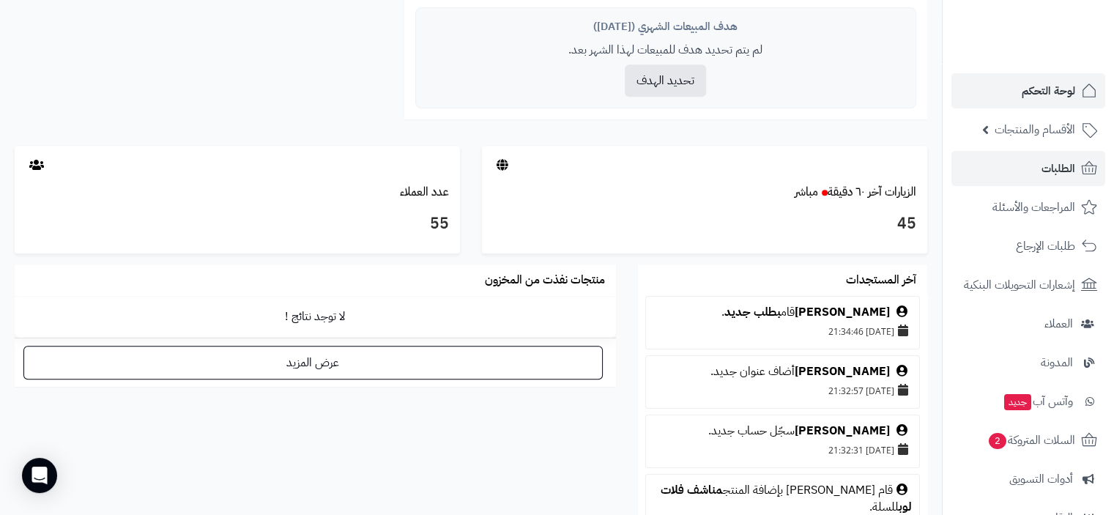
scroll to position [659, 0]
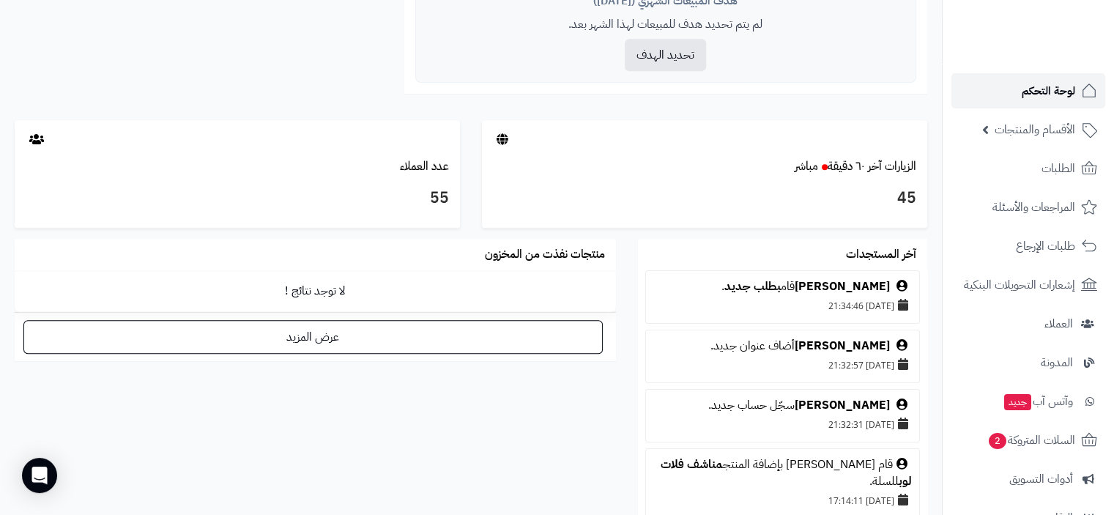
click at [1054, 85] on span "لوحة التحكم" at bounding box center [1048, 91] width 53 height 21
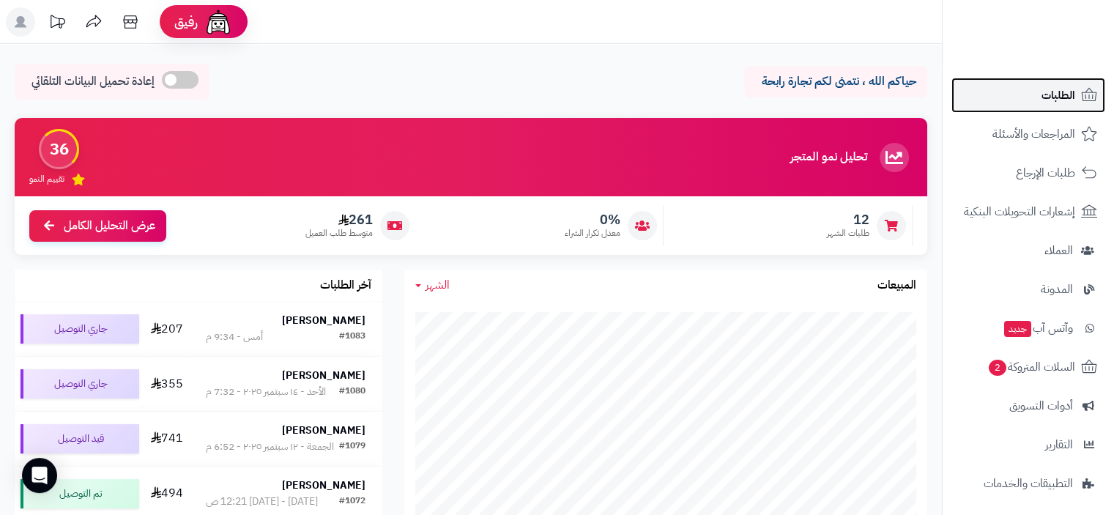
click at [1060, 96] on span "الطلبات" at bounding box center [1059, 95] width 34 height 21
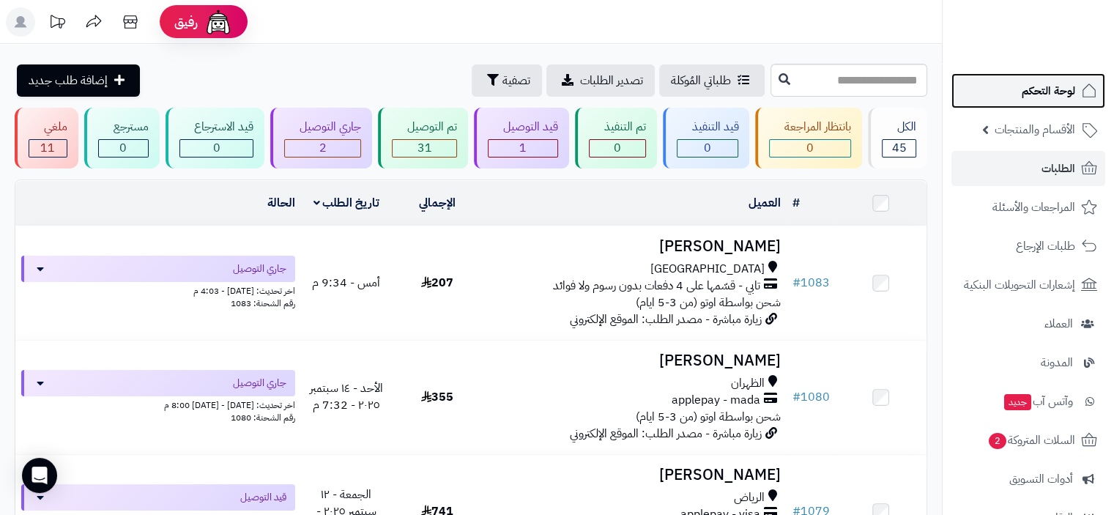
click at [1050, 84] on span "لوحة التحكم" at bounding box center [1048, 91] width 53 height 21
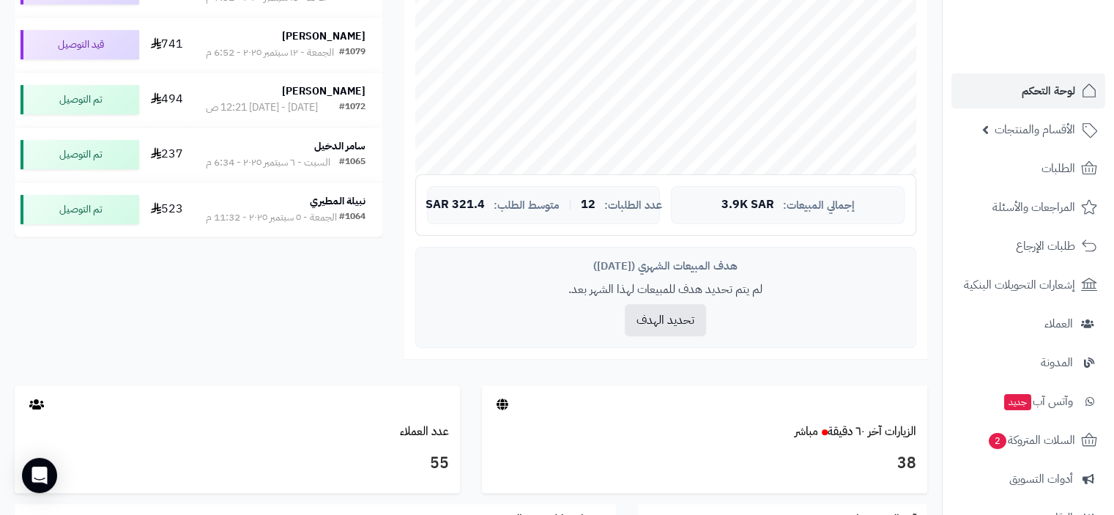
scroll to position [386, 0]
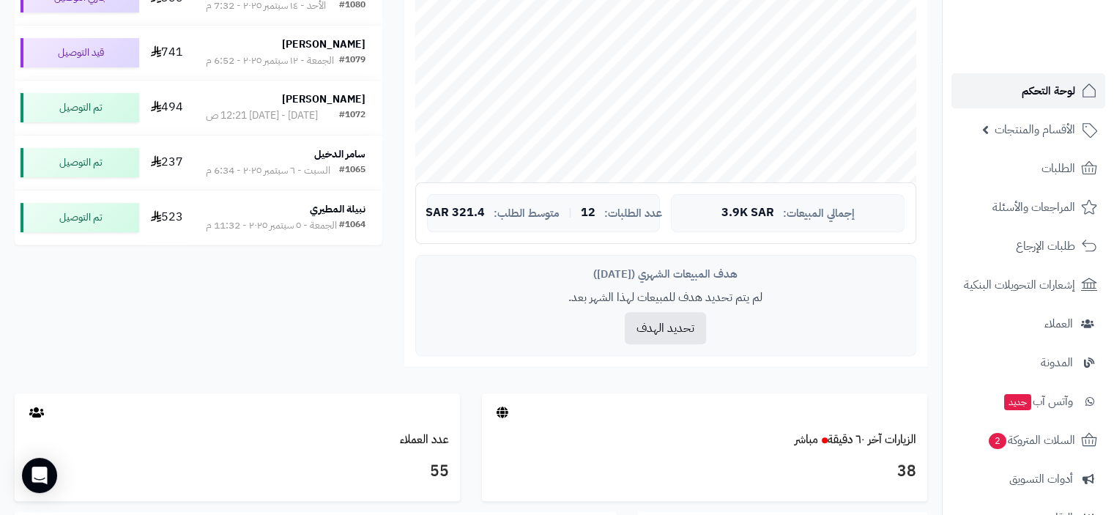
click at [1058, 92] on span "لوحة التحكم" at bounding box center [1048, 91] width 53 height 21
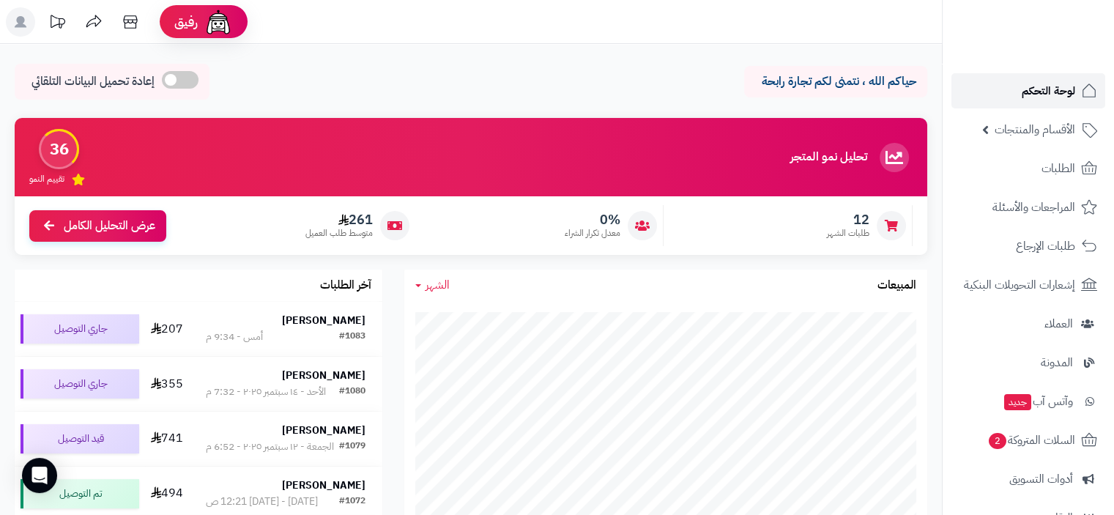
click at [1046, 85] on span "لوحة التحكم" at bounding box center [1048, 91] width 53 height 21
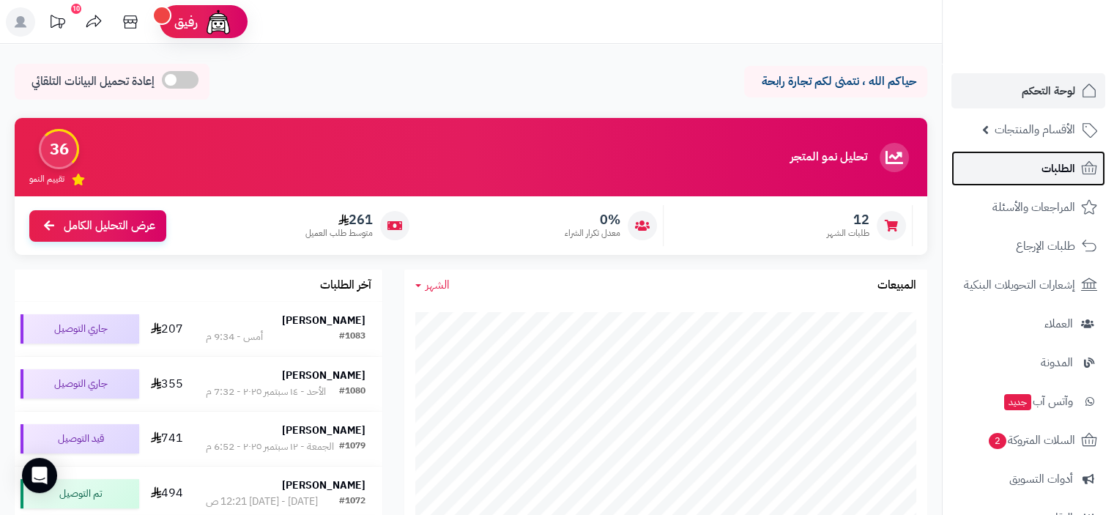
click at [1043, 169] on span "الطلبات" at bounding box center [1059, 168] width 34 height 21
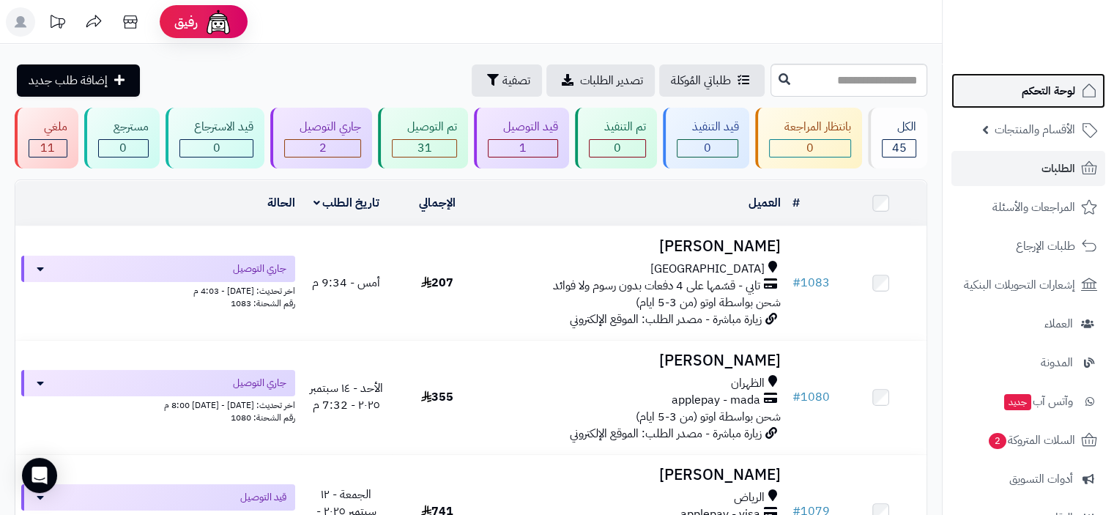
click at [1052, 88] on span "لوحة التحكم" at bounding box center [1048, 91] width 53 height 21
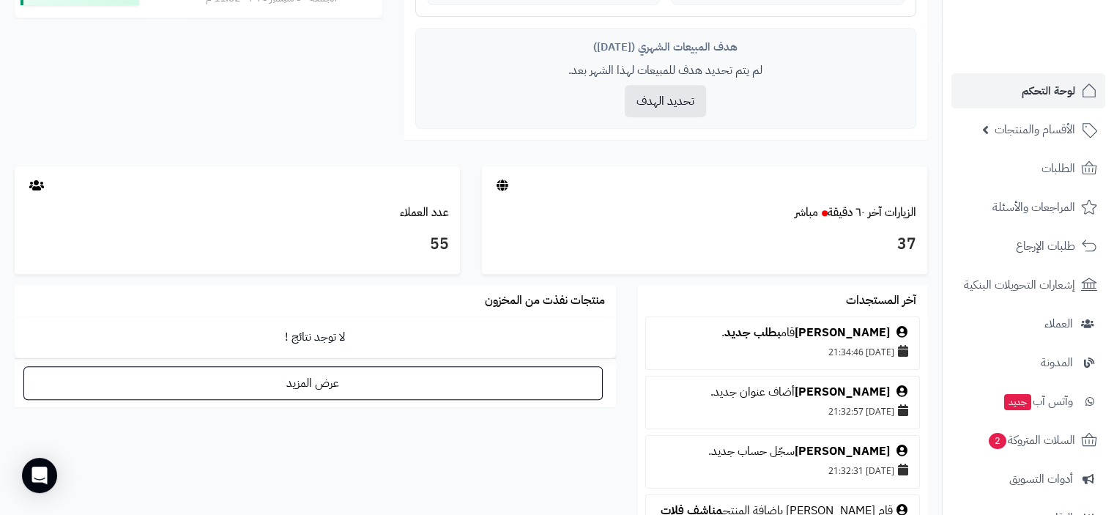
scroll to position [659, 0]
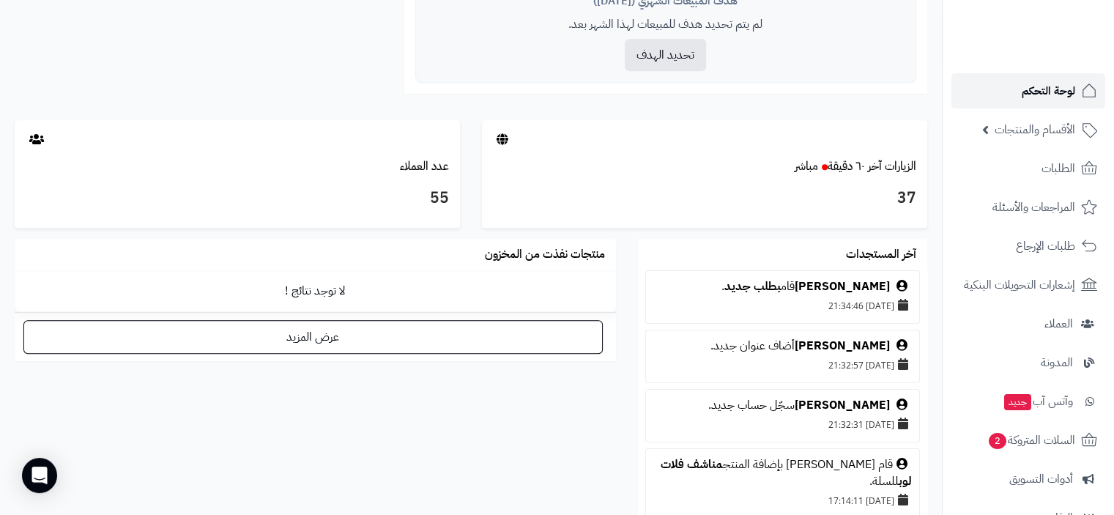
click at [1053, 93] on span "لوحة التحكم" at bounding box center [1048, 91] width 53 height 21
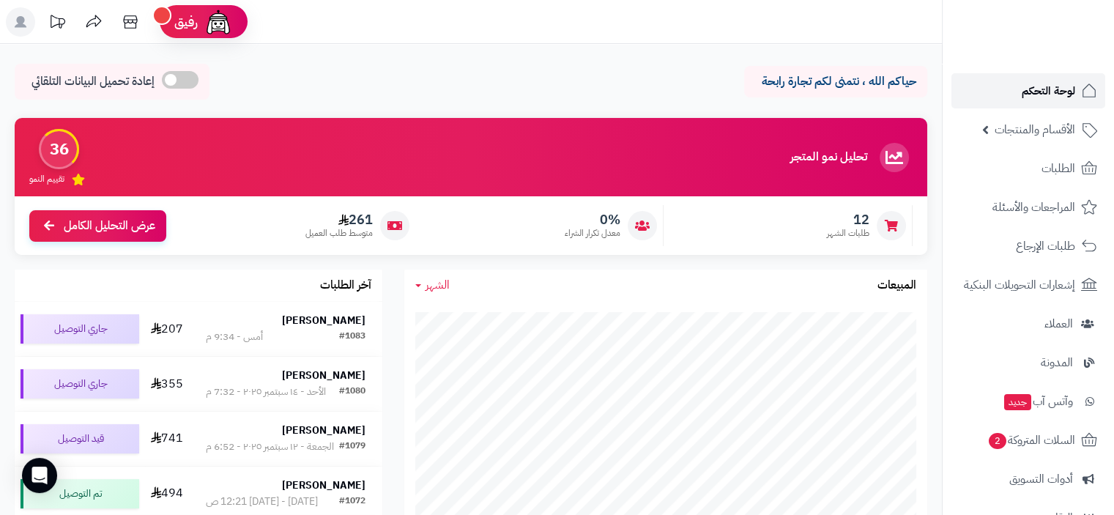
click at [1055, 93] on span "لوحة التحكم" at bounding box center [1048, 91] width 53 height 21
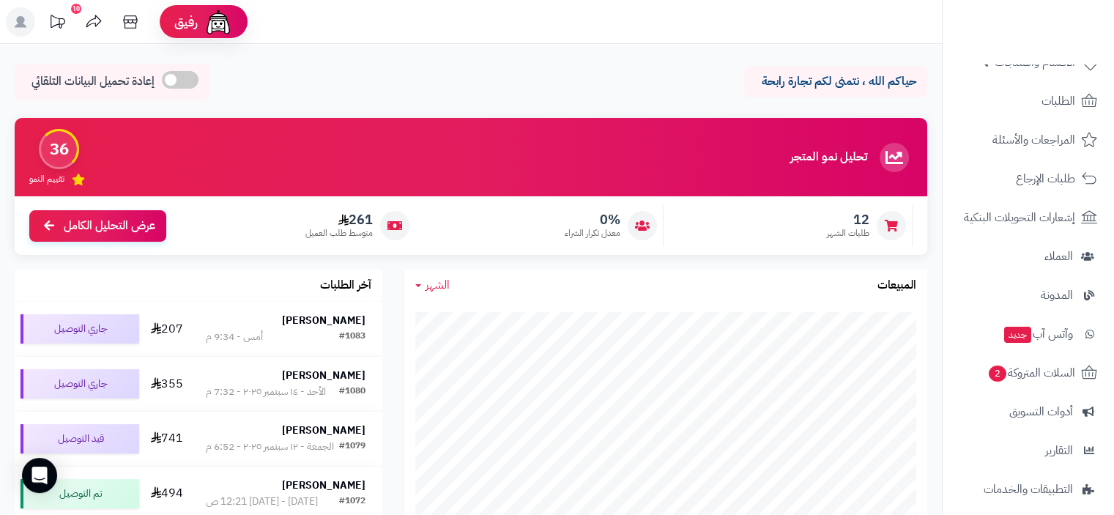
scroll to position [193, 0]
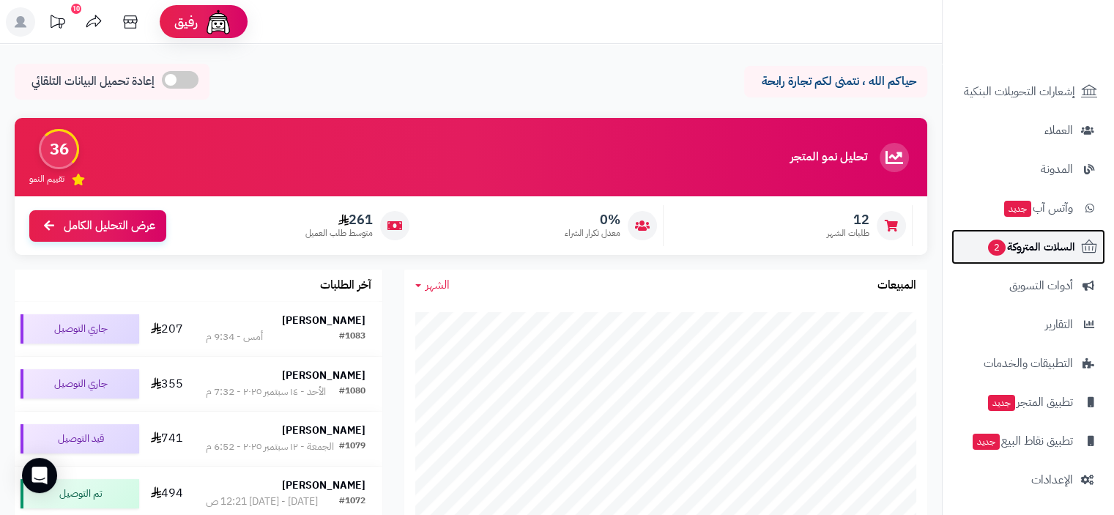
click at [1041, 245] on span "السلات المتروكة 2" at bounding box center [1031, 247] width 89 height 21
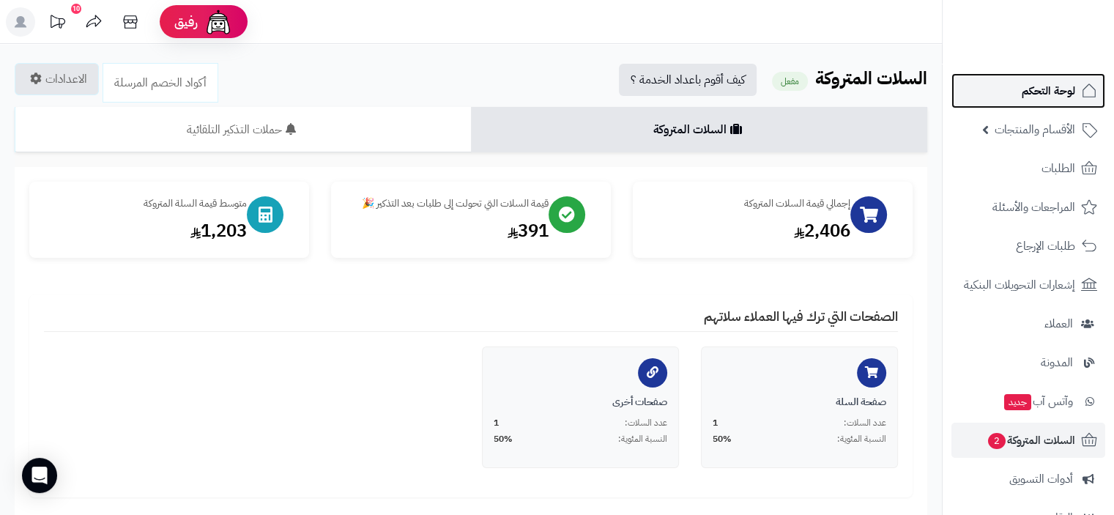
click at [1059, 96] on span "لوحة التحكم" at bounding box center [1048, 91] width 53 height 21
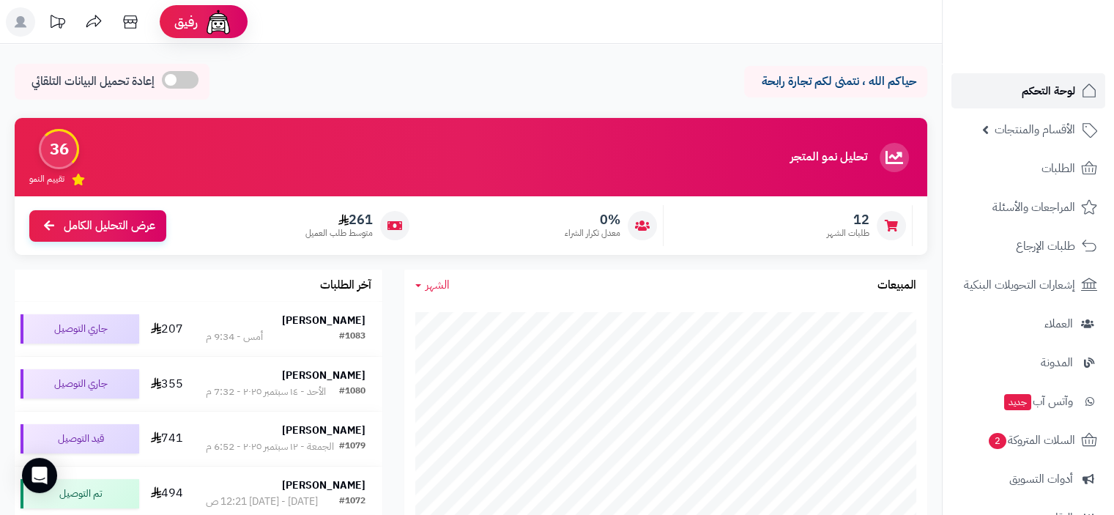
click at [1034, 91] on span "لوحة التحكم" at bounding box center [1048, 91] width 53 height 21
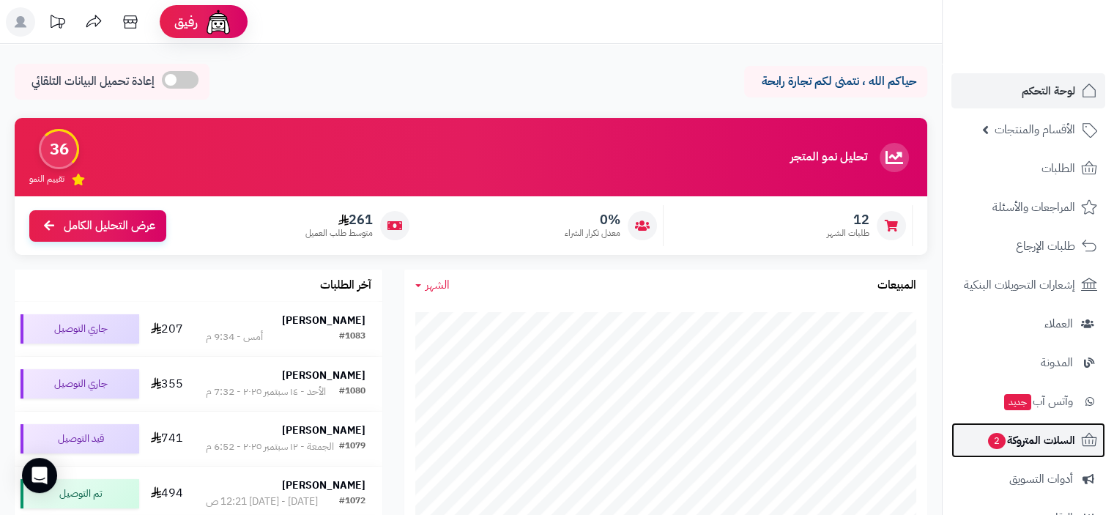
click at [1047, 439] on span "السلات المتروكة 2" at bounding box center [1031, 440] width 89 height 21
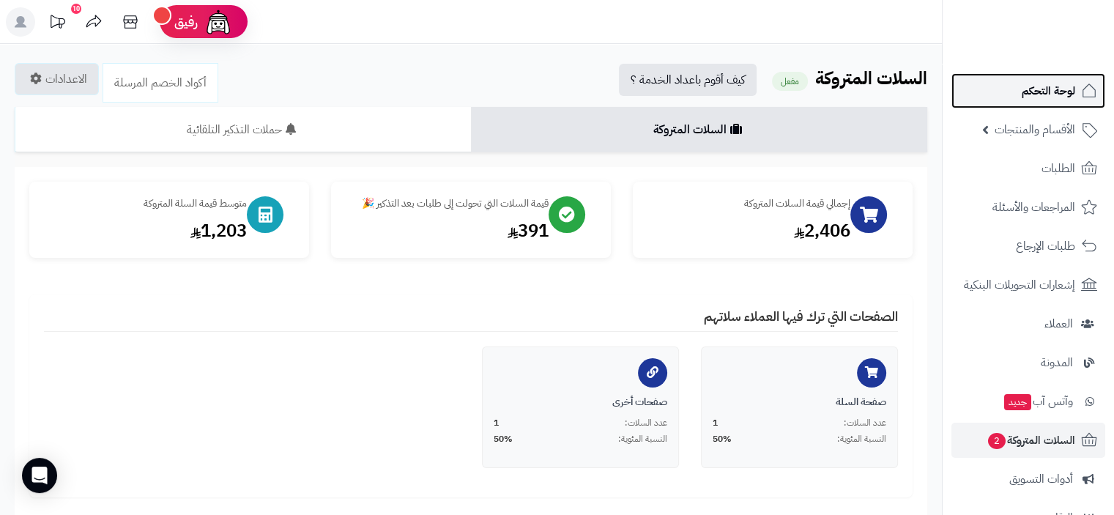
click at [1068, 96] on span "لوحة التحكم" at bounding box center [1048, 91] width 53 height 21
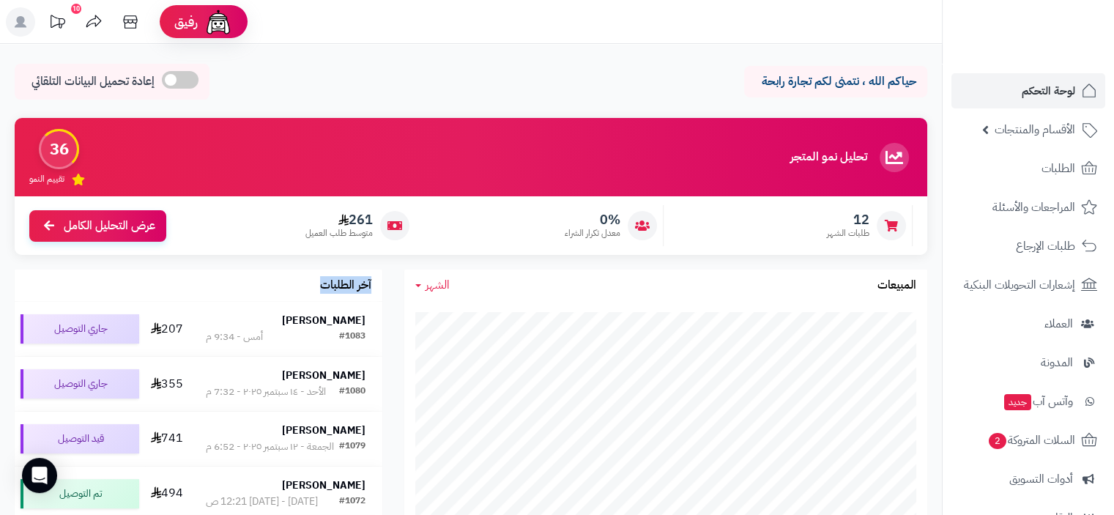
drag, startPoint x: 381, startPoint y: 285, endPoint x: 281, endPoint y: 289, distance: 99.7
click at [281, 289] on div "آخر الطلبات بتول محمد #1083 أمس - 9:34 م 207 جاري التوصيل فيصل العبود #1080 الأ…" at bounding box center [199, 457] width 390 height 374
click at [354, 281] on h3 "آخر الطلبات" at bounding box center [345, 285] width 51 height 13
drag, startPoint x: 353, startPoint y: 284, endPoint x: 372, endPoint y: 289, distance: 19.9
click at [372, 289] on div "آخر الطلبات" at bounding box center [199, 286] width 368 height 32
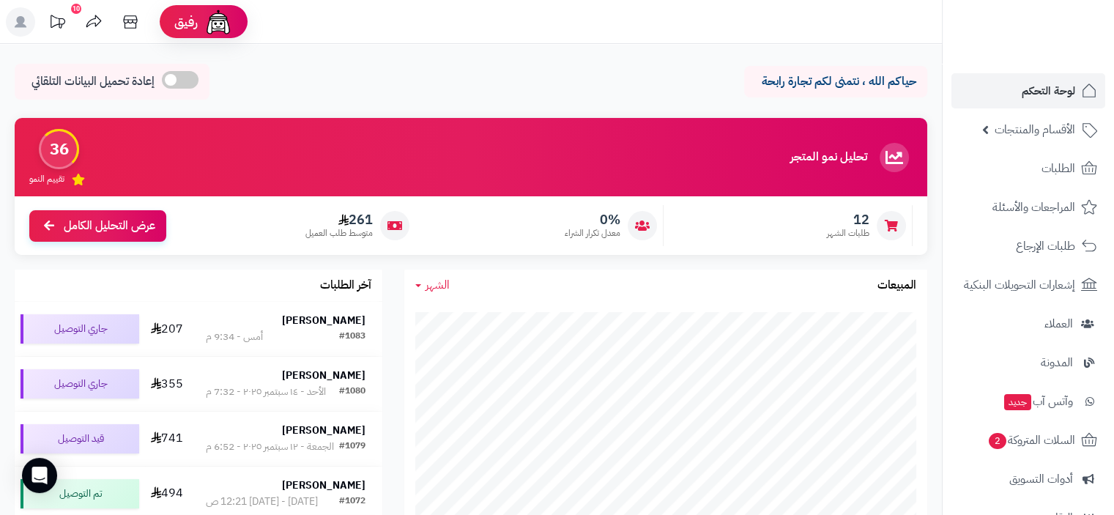
click at [351, 290] on h3 "آخر الطلبات" at bounding box center [345, 285] width 51 height 13
drag, startPoint x: 357, startPoint y: 284, endPoint x: 320, endPoint y: 285, distance: 36.7
click at [320, 285] on h3 "آخر الطلبات" at bounding box center [345, 285] width 51 height 13
click at [351, 285] on h3 "آخر الطلبات" at bounding box center [345, 285] width 51 height 13
drag, startPoint x: 353, startPoint y: 286, endPoint x: 375, endPoint y: 286, distance: 22.0
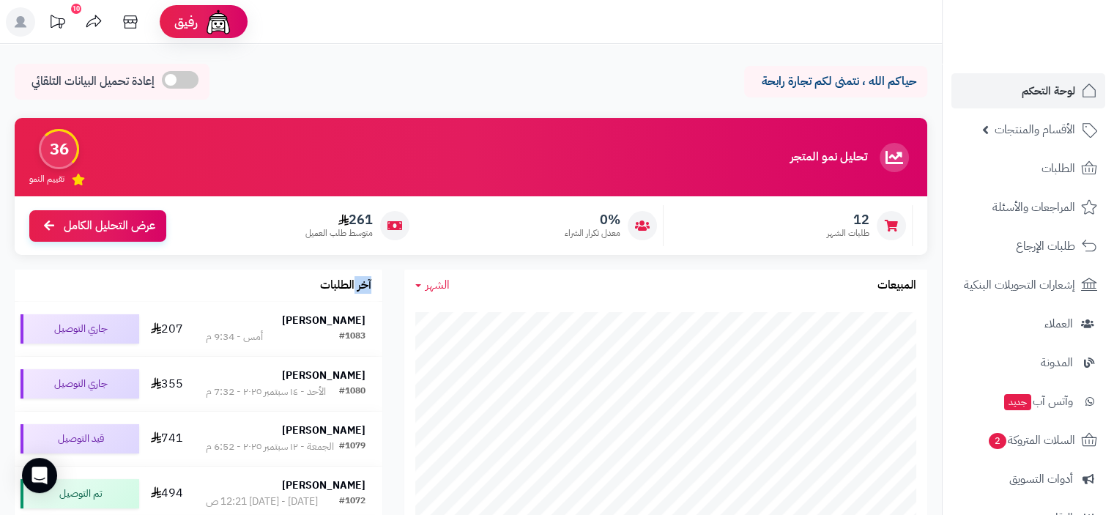
click at [375, 286] on div "آخر الطلبات" at bounding box center [199, 286] width 368 height 32
click at [358, 289] on h3 "آخر الطلبات" at bounding box center [345, 285] width 51 height 13
click at [352, 286] on h3 "آخر الطلبات" at bounding box center [345, 285] width 51 height 13
click at [352, 284] on h3 "آخر الطلبات" at bounding box center [345, 285] width 51 height 13
drag, startPoint x: 355, startPoint y: 284, endPoint x: 261, endPoint y: 284, distance: 93.8
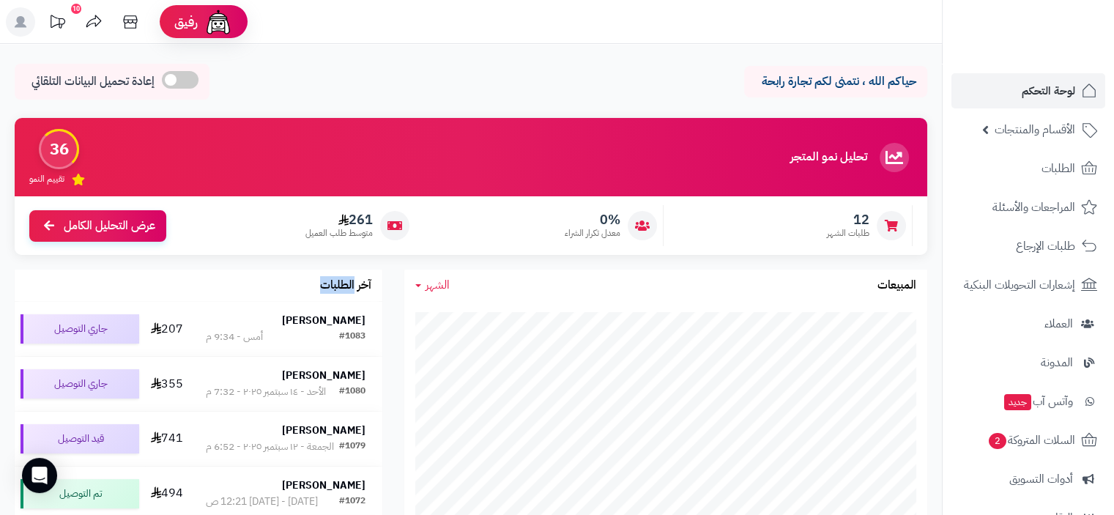
click at [261, 284] on div "آخر الطلبات" at bounding box center [199, 286] width 368 height 32
click at [327, 289] on h3 "آخر الطلبات" at bounding box center [345, 285] width 51 height 13
click at [367, 289] on h3 "آخر الطلبات" at bounding box center [345, 285] width 51 height 13
click at [1047, 87] on span "لوحة التحكم" at bounding box center [1048, 91] width 53 height 21
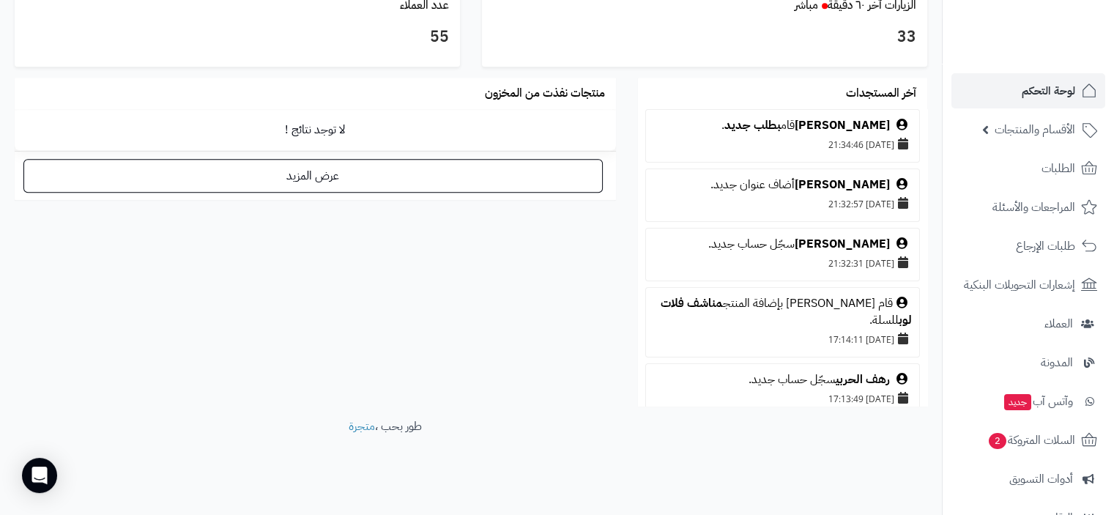
scroll to position [826, 0]
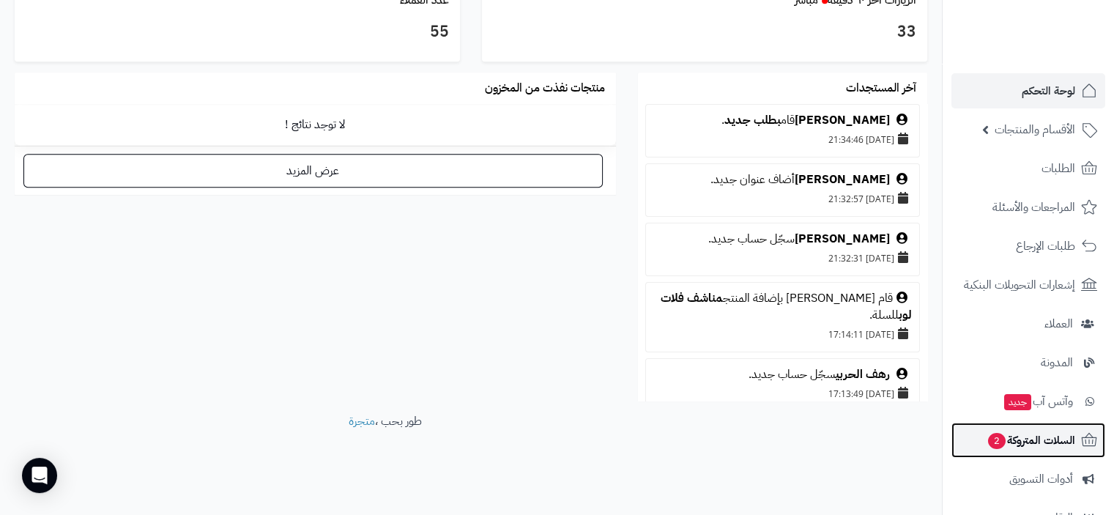
click at [1059, 440] on span "السلات المتروكة 2" at bounding box center [1031, 440] width 89 height 21
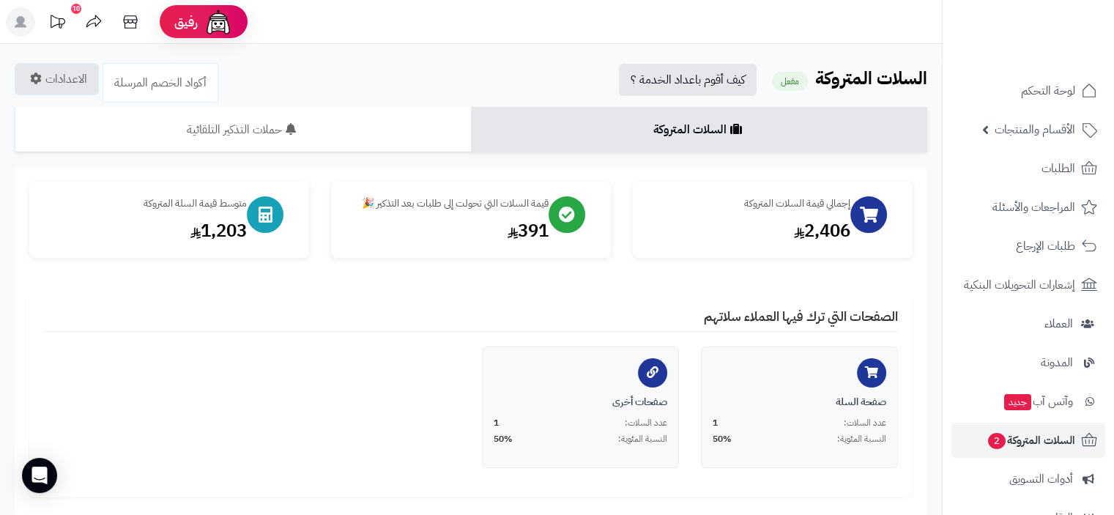
click at [73, 7] on div "10" at bounding box center [76, 9] width 10 height 10
click at [1042, 91] on span "لوحة التحكم" at bounding box center [1048, 91] width 53 height 21
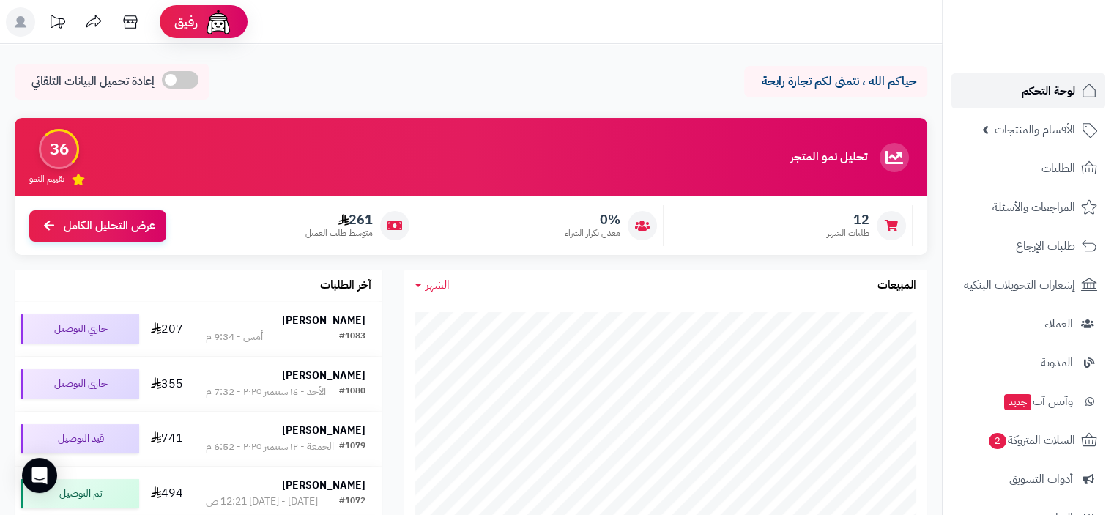
click at [1041, 87] on span "لوحة التحكم" at bounding box center [1048, 91] width 53 height 21
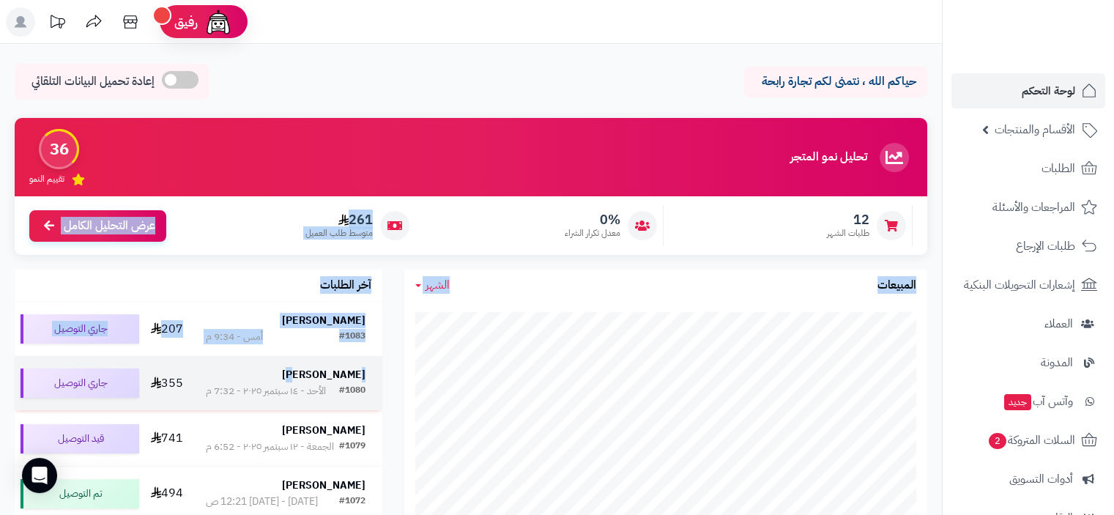
drag, startPoint x: 396, startPoint y: 256, endPoint x: 357, endPoint y: 374, distance: 124.9
click at [357, 374] on div "تحليل نمو المتجر مرحلة النمو 36 تقييم النمو 12 طلبات الشهر 0% معدل تكرار الشراء…" at bounding box center [471, 449] width 935 height 662
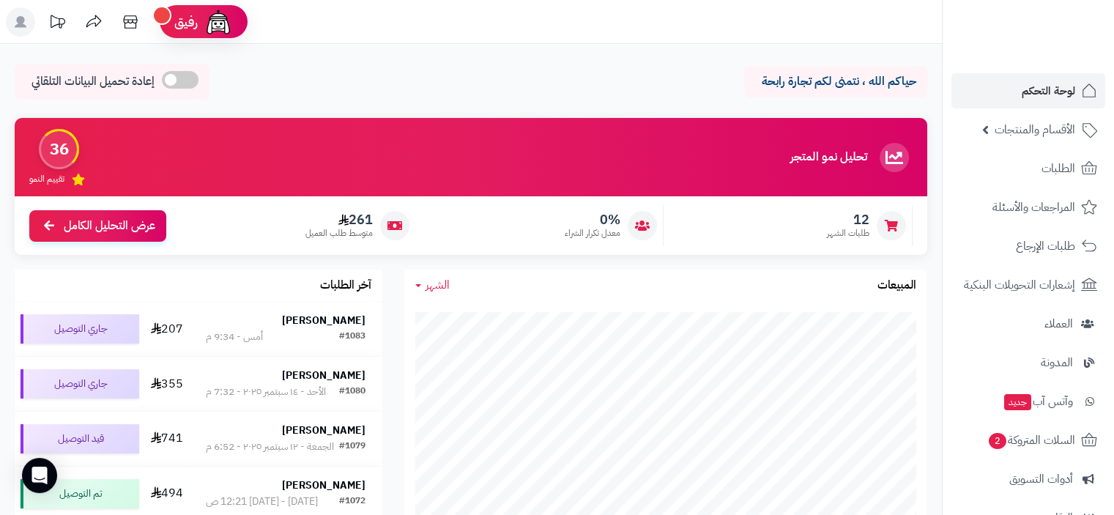
click at [386, 313] on div "آخر الطلبات [PERSON_NAME] #1083 أمس - 9:34 م 207 جاري التوصيل [PERSON_NAME] #10…" at bounding box center [199, 457] width 390 height 374
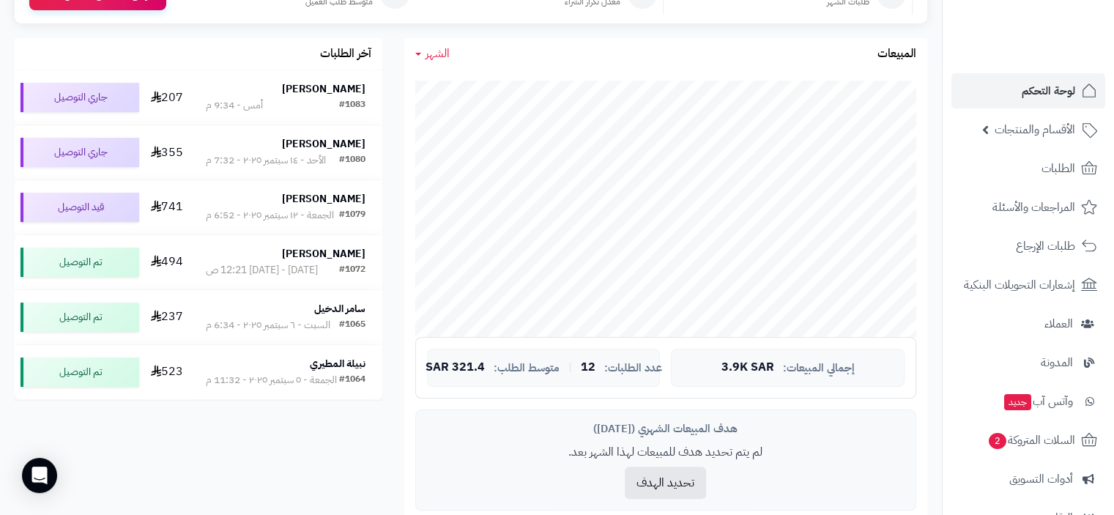
scroll to position [147, 0]
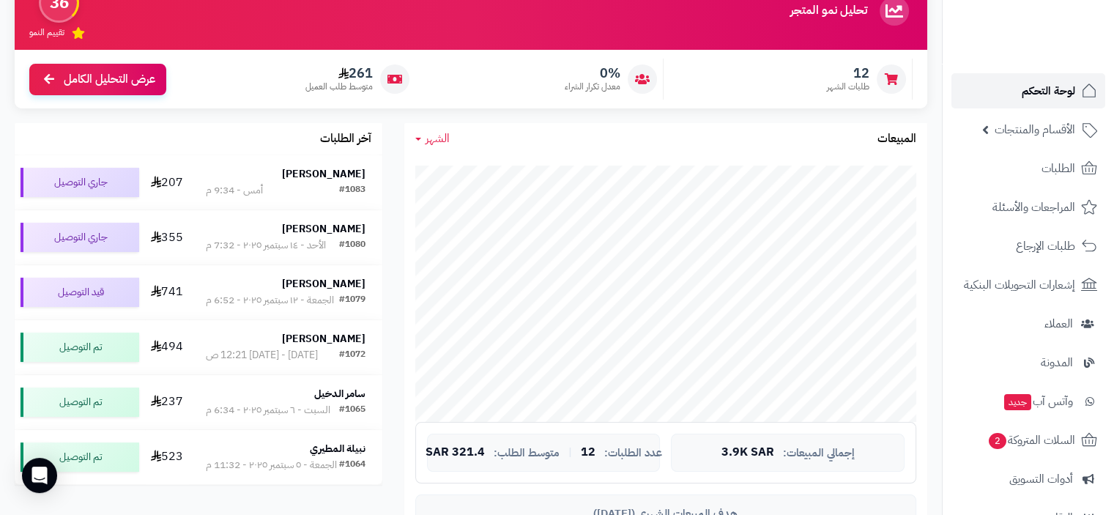
click at [1055, 87] on span "لوحة التحكم" at bounding box center [1048, 91] width 53 height 21
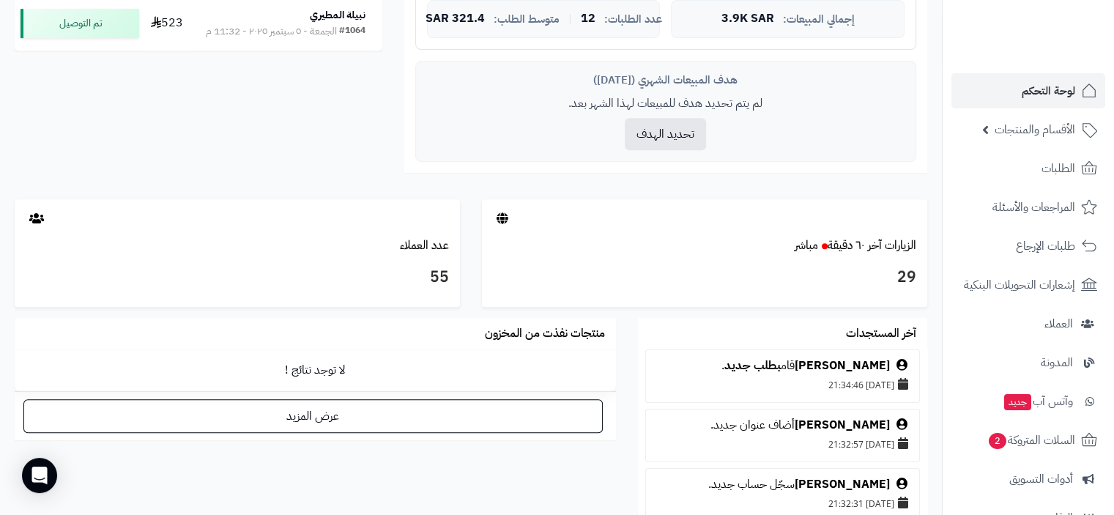
scroll to position [586, 0]
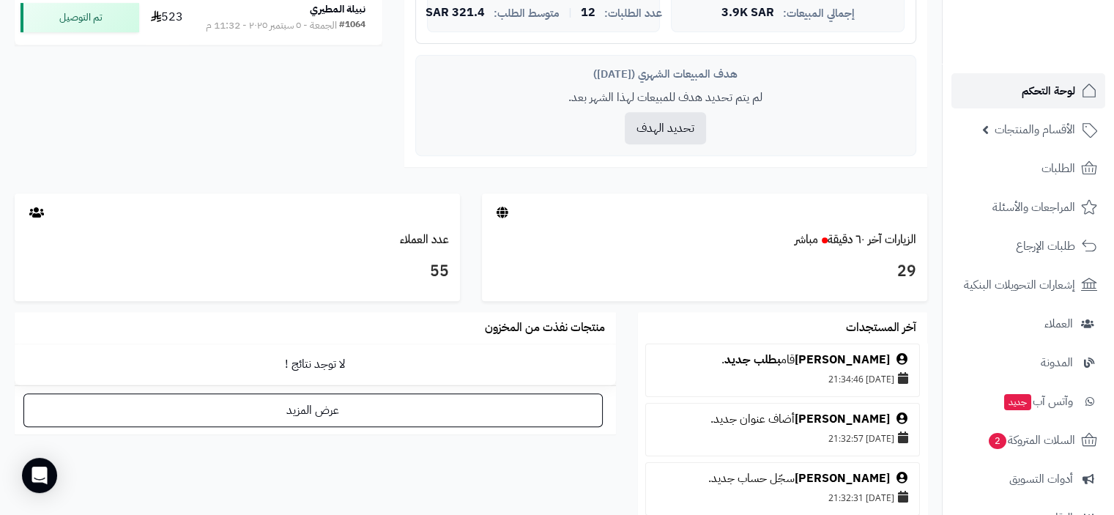
click at [1056, 91] on span "لوحة التحكم" at bounding box center [1048, 91] width 53 height 21
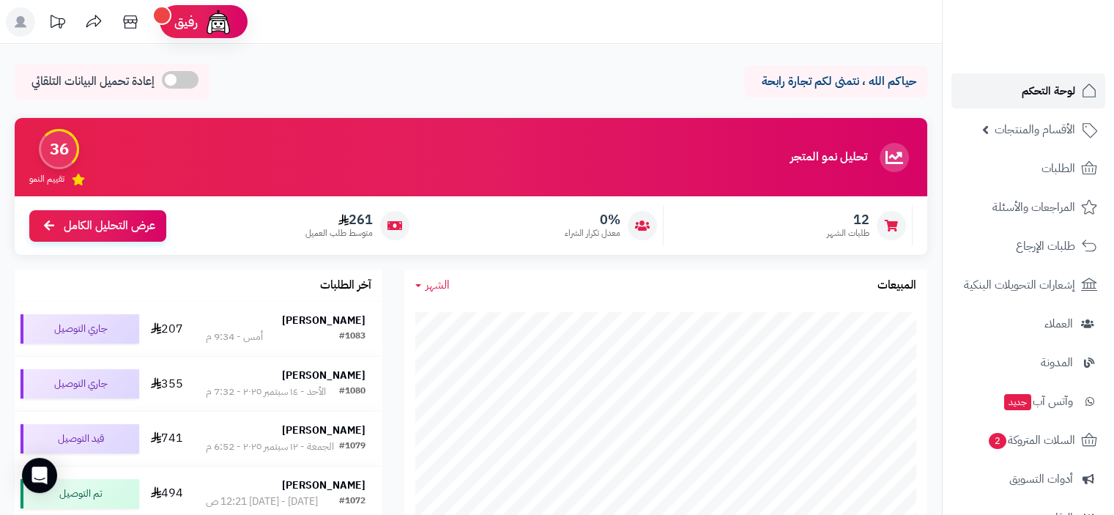
click at [1049, 86] on span "لوحة التحكم" at bounding box center [1048, 91] width 53 height 21
click at [1045, 89] on span "لوحة التحكم" at bounding box center [1048, 91] width 53 height 21
click at [1055, 92] on span "لوحة التحكم" at bounding box center [1048, 91] width 53 height 21
click at [1055, 84] on span "لوحة التحكم" at bounding box center [1048, 91] width 53 height 21
click at [1056, 95] on span "لوحة التحكم" at bounding box center [1048, 91] width 53 height 21
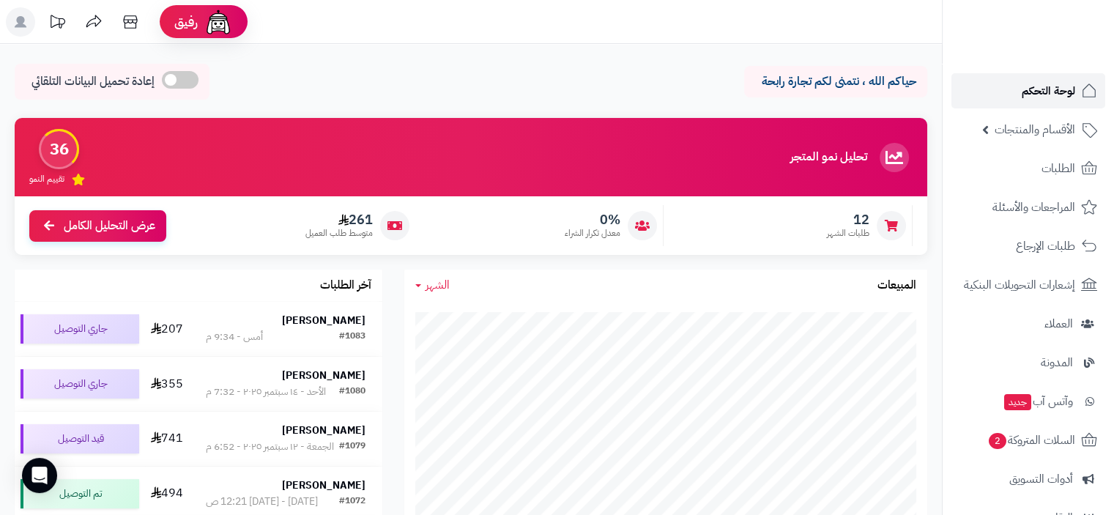
click at [1063, 87] on span "لوحة التحكم" at bounding box center [1048, 91] width 53 height 21
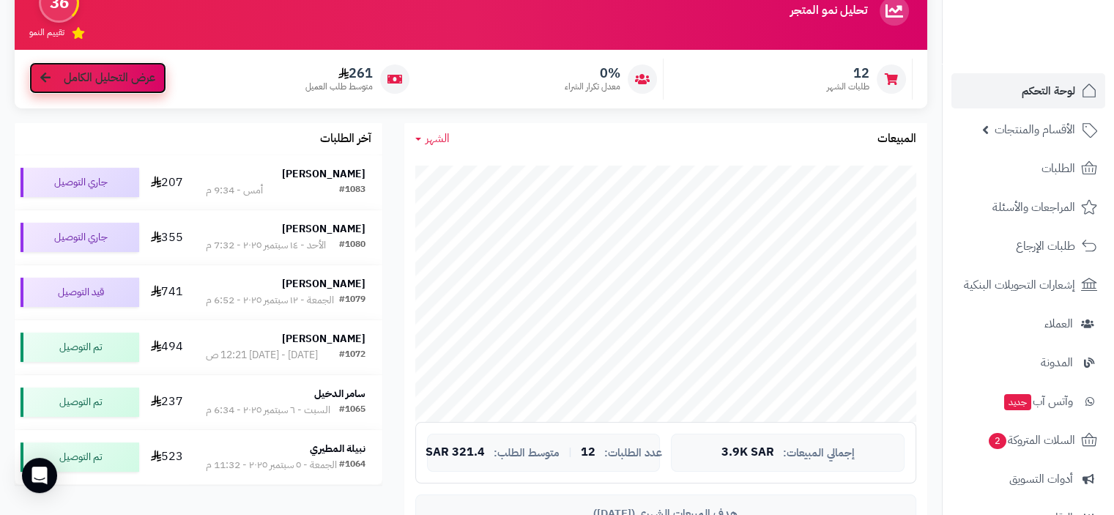
click at [96, 84] on span "عرض التحليل الكامل" at bounding box center [110, 78] width 92 height 17
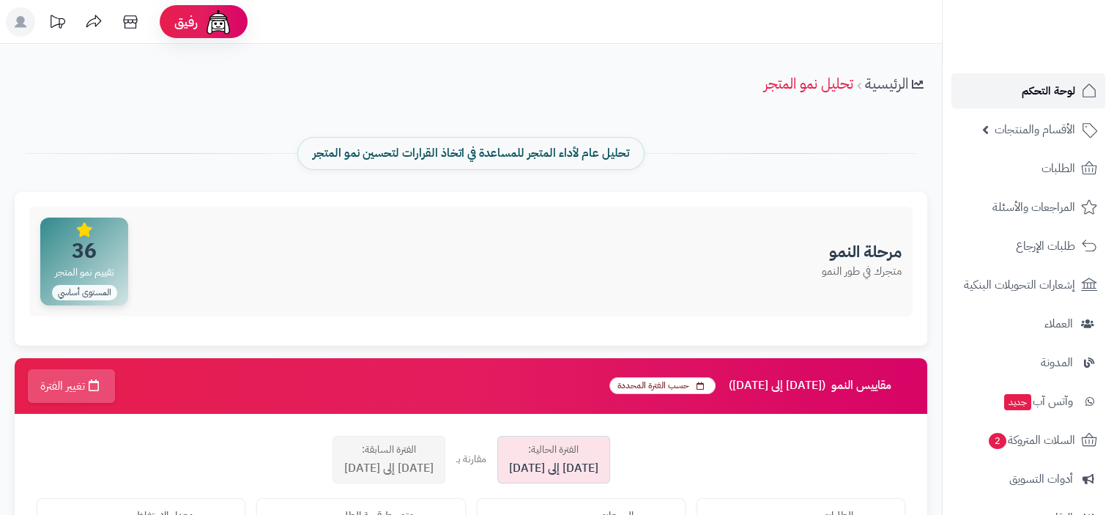
click at [1053, 85] on span "لوحة التحكم" at bounding box center [1048, 91] width 53 height 21
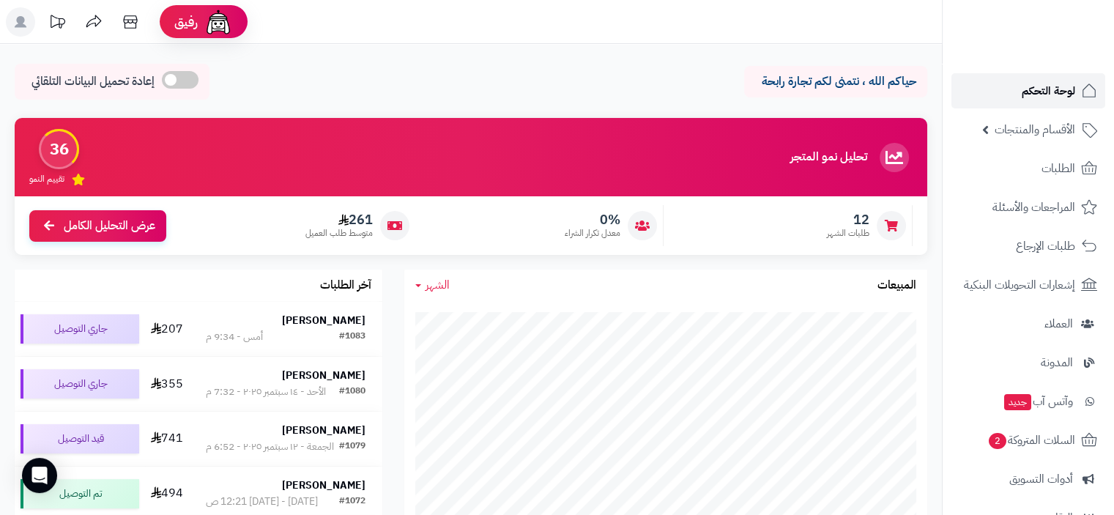
click at [1043, 88] on span "لوحة التحكم" at bounding box center [1048, 91] width 53 height 21
click at [1034, 92] on span "لوحة التحكم" at bounding box center [1048, 91] width 53 height 21
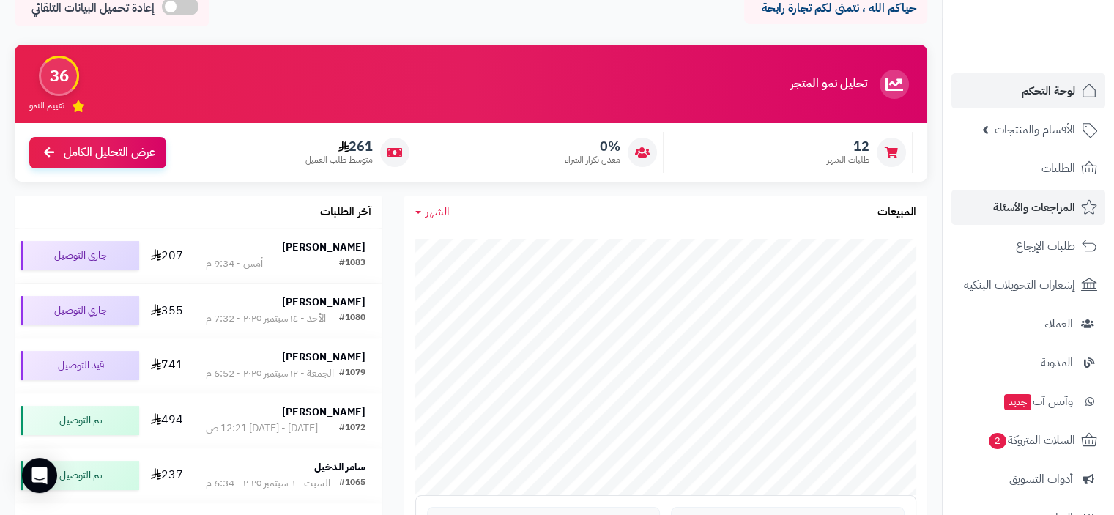
scroll to position [73, 0]
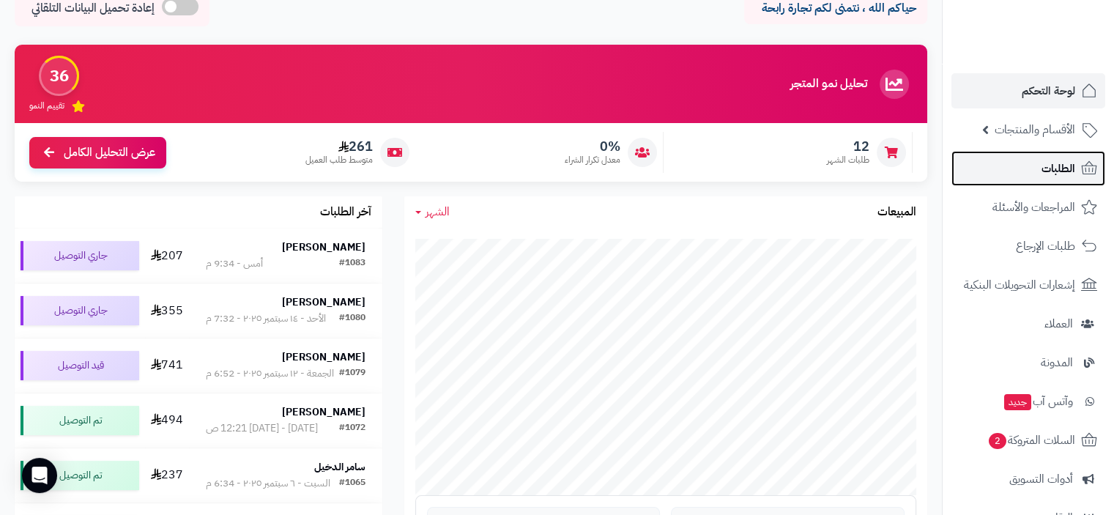
click at [1059, 172] on span "الطلبات" at bounding box center [1059, 168] width 34 height 21
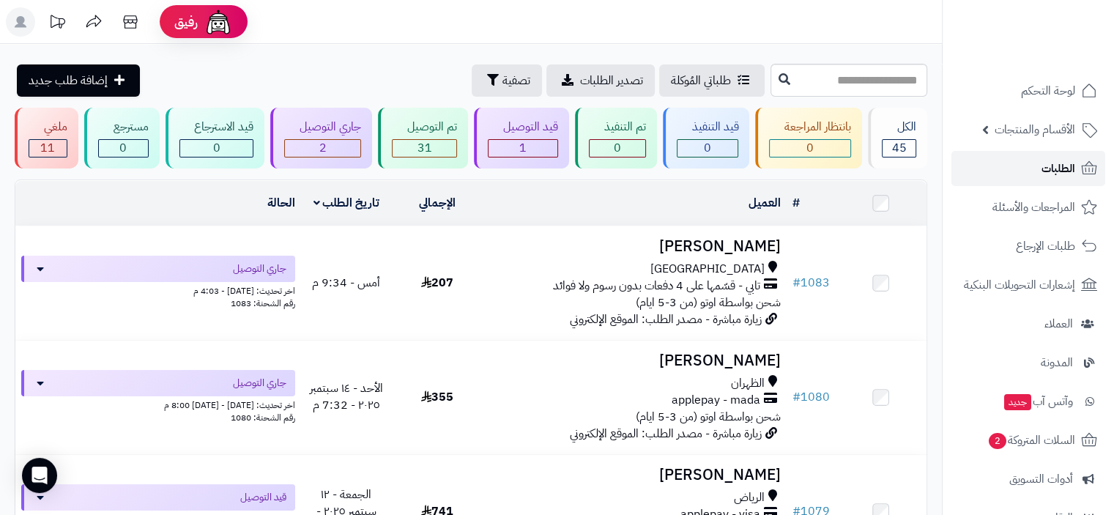
click at [1059, 172] on span "الطلبات" at bounding box center [1059, 168] width 34 height 21
click at [1058, 92] on span "لوحة التحكم" at bounding box center [1048, 91] width 53 height 21
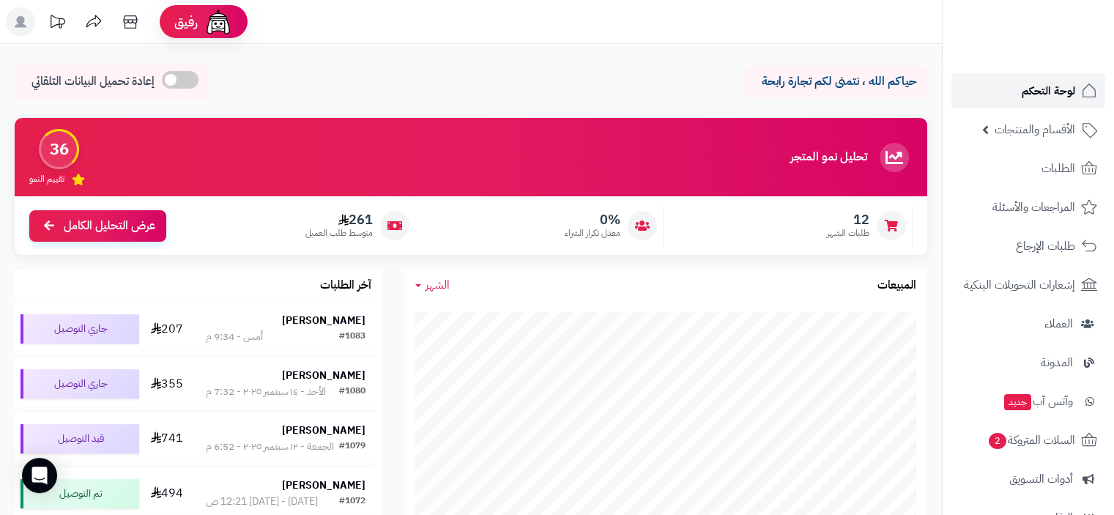
click at [1064, 85] on span "لوحة التحكم" at bounding box center [1048, 91] width 53 height 21
click at [1041, 90] on span "لوحة التحكم" at bounding box center [1048, 91] width 53 height 21
